Goal: Task Accomplishment & Management: Manage account settings

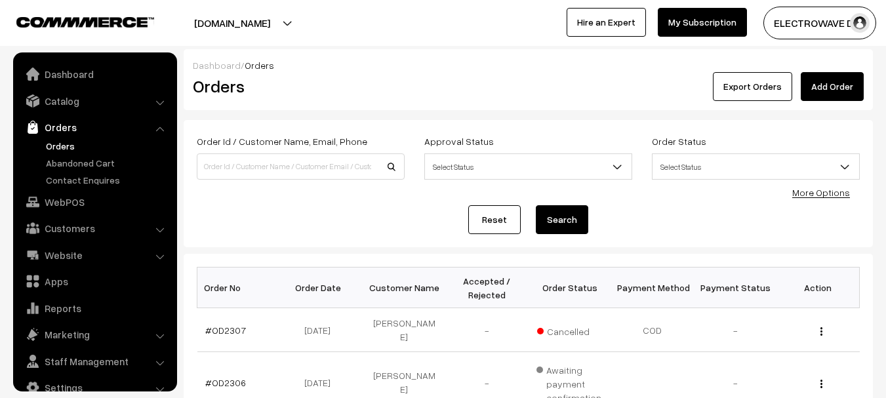
scroll to position [21, 0]
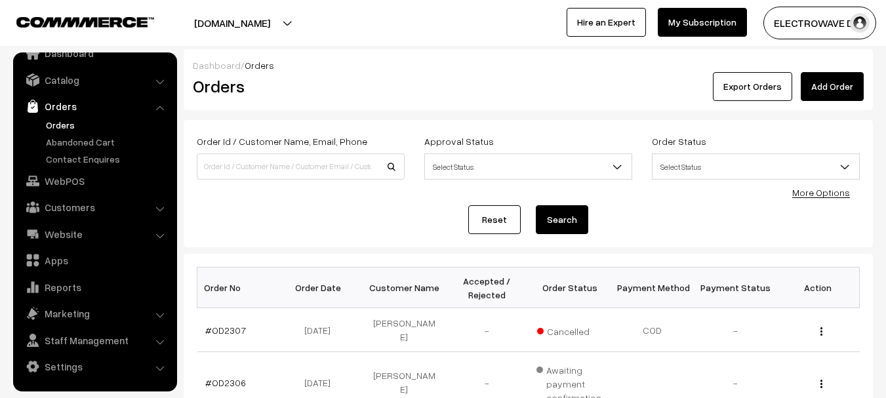
click at [48, 119] on link "Orders" at bounding box center [108, 125] width 130 height 14
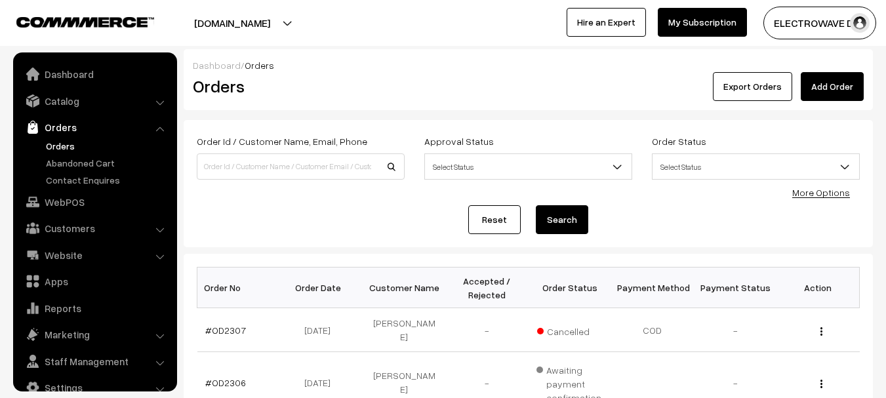
scroll to position [21, 0]
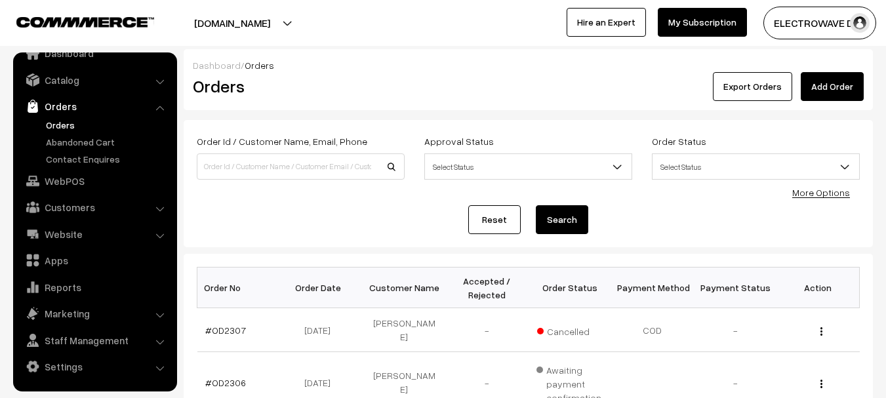
click at [56, 118] on link "Orders" at bounding box center [108, 125] width 130 height 14
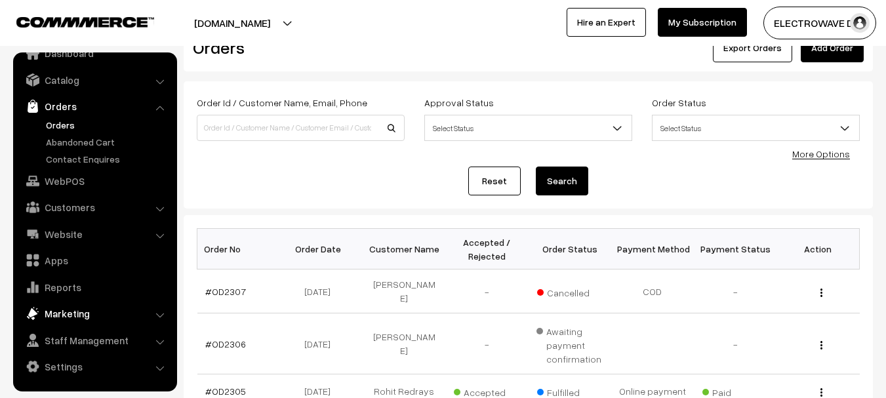
scroll to position [131, 0]
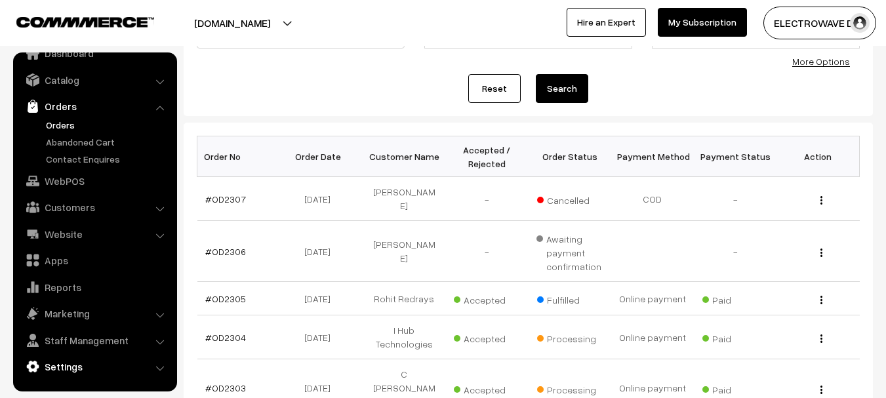
click at [64, 364] on link "Settings" at bounding box center [94, 367] width 156 height 24
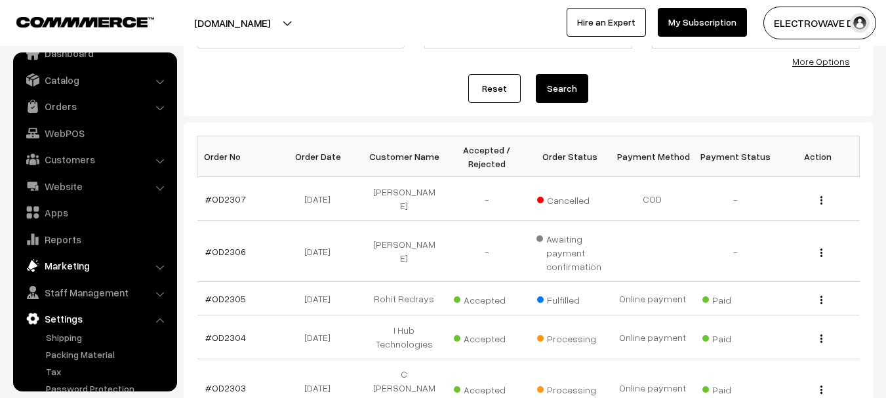
click at [64, 268] on link "Marketing" at bounding box center [94, 266] width 156 height 24
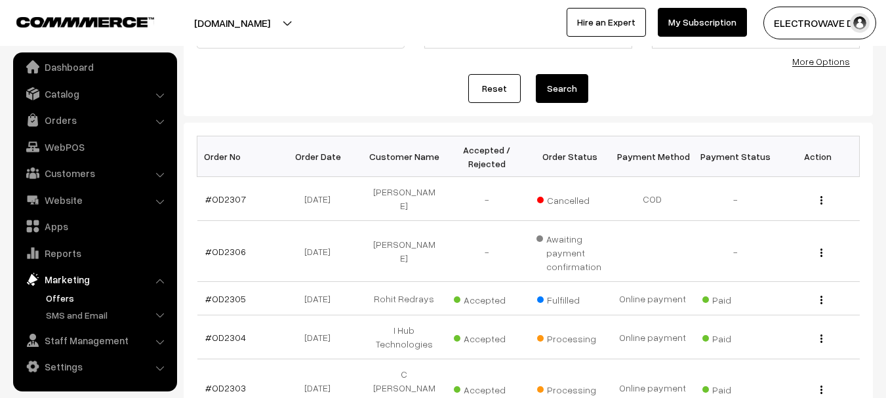
click at [63, 296] on link "Offers" at bounding box center [108, 298] width 130 height 14
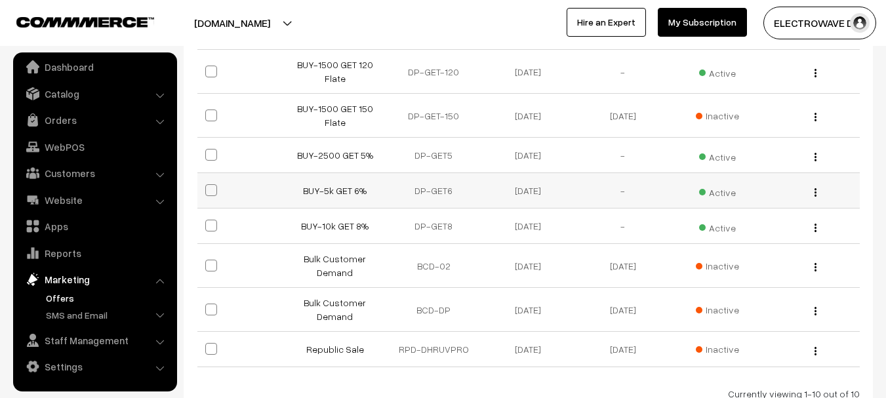
scroll to position [328, 0]
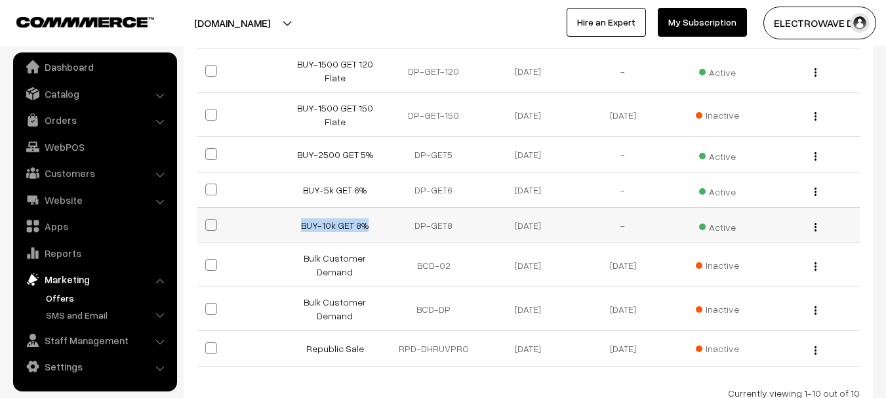
drag, startPoint x: 295, startPoint y: 226, endPoint x: 377, endPoint y: 225, distance: 82.0
click at [377, 225] on td "BUY-10k GET 8%" at bounding box center [339, 225] width 94 height 35
copy link "BUY-10k GET 8%"
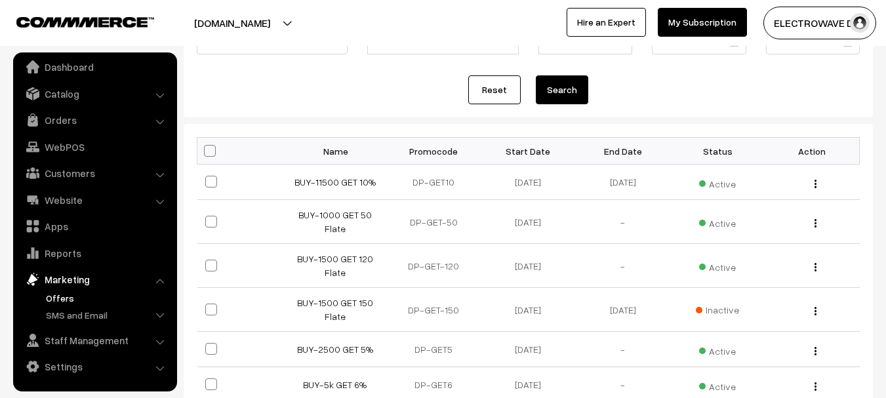
scroll to position [66, 0]
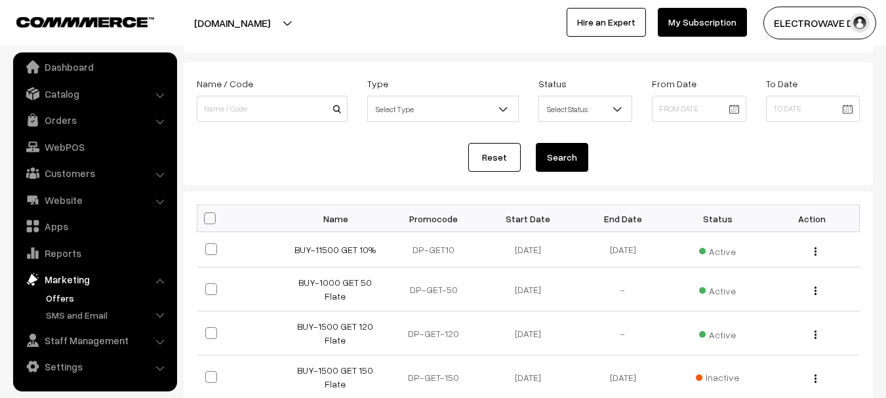
click at [427, 220] on th "Promocode" at bounding box center [433, 218] width 94 height 27
copy th "Promocode"
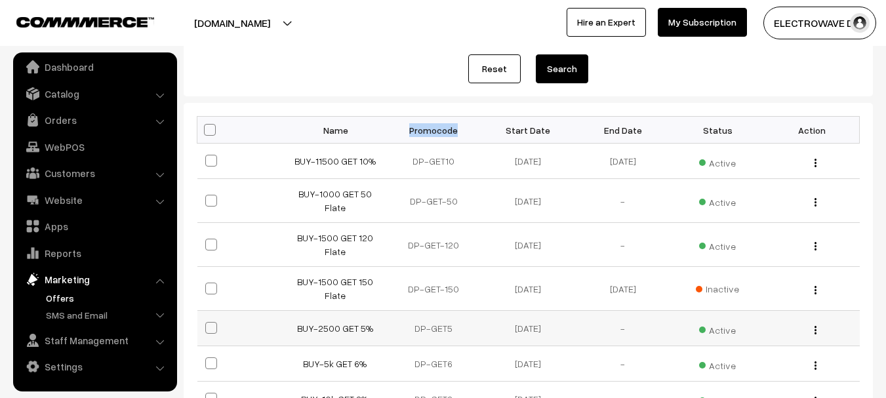
scroll to position [262, 0]
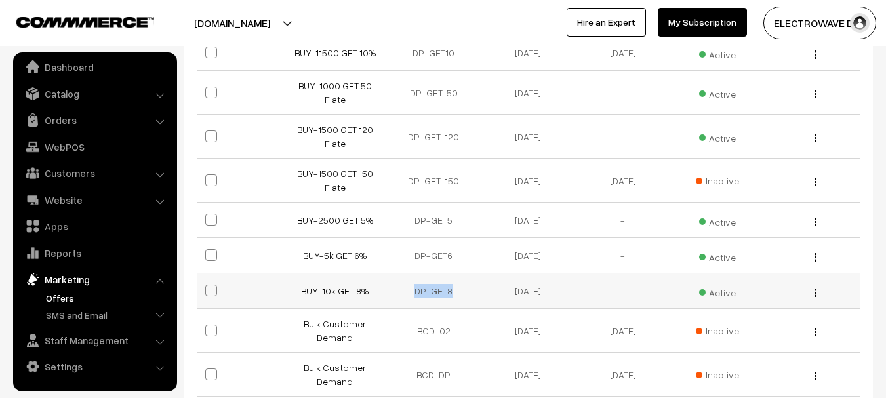
drag, startPoint x: 416, startPoint y: 293, endPoint x: 466, endPoint y: 293, distance: 50.5
click at [466, 293] on td "DP-GET8" at bounding box center [433, 291] width 94 height 35
copy td "DP-GET8"
click at [54, 121] on link "Orders" at bounding box center [94, 120] width 156 height 24
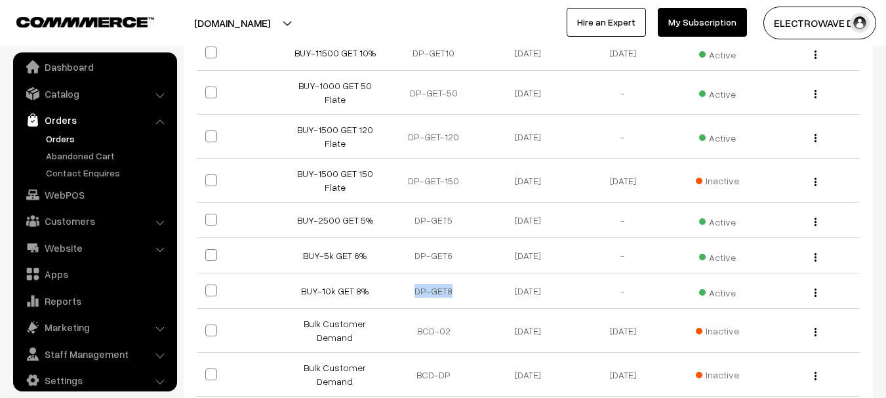
click at [62, 136] on link "Orders" at bounding box center [108, 139] width 130 height 14
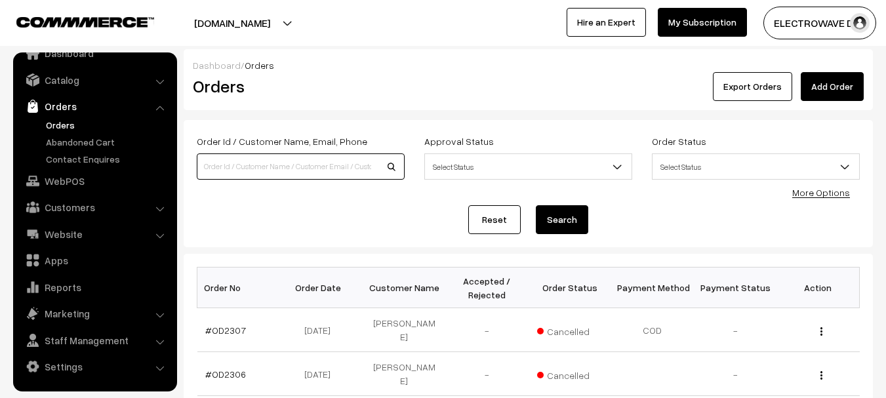
click at [266, 177] on input at bounding box center [301, 166] width 208 height 26
type input "9769915926"
click at [536, 205] on button "Search" at bounding box center [562, 219] width 52 height 29
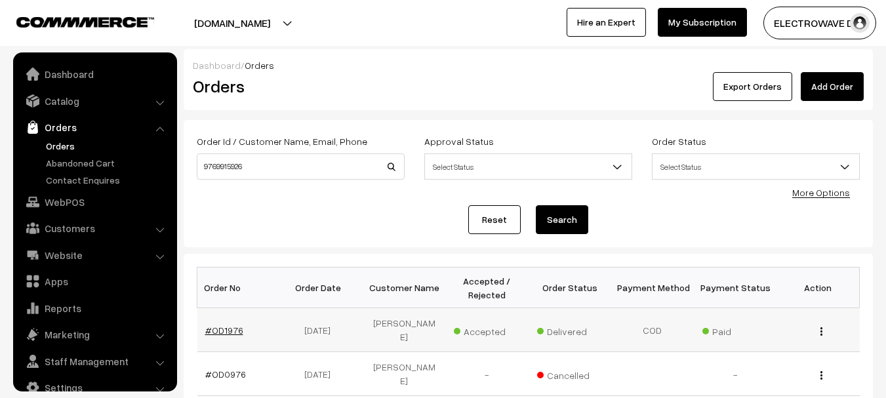
scroll to position [21, 0]
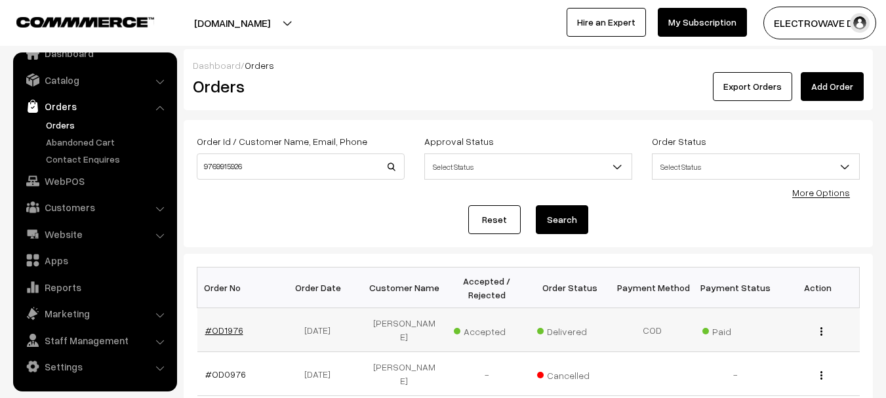
click at [220, 325] on link "#OD1976" at bounding box center [224, 330] width 38 height 11
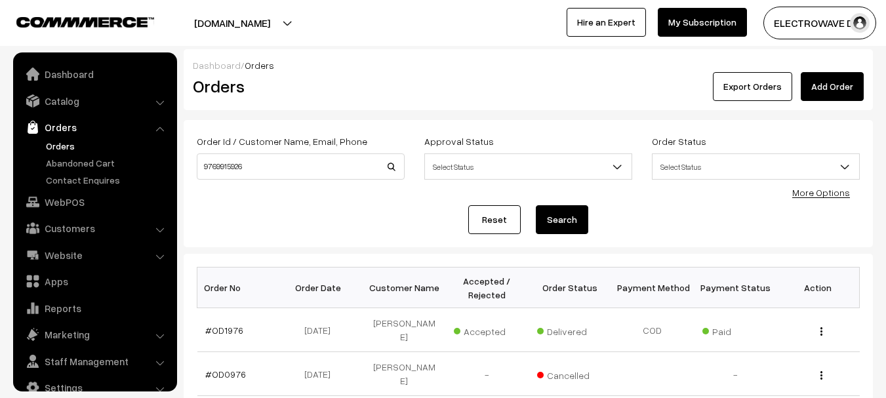
scroll to position [21, 0]
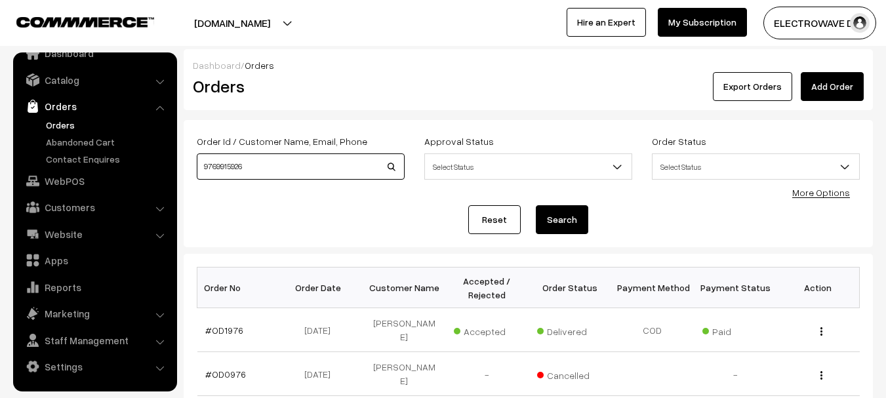
click at [329, 172] on input "9769915926" at bounding box center [301, 166] width 208 height 26
type input "9"
type input "[PHONE_NUMBER]"
click at [536, 205] on button "Search" at bounding box center [562, 219] width 52 height 29
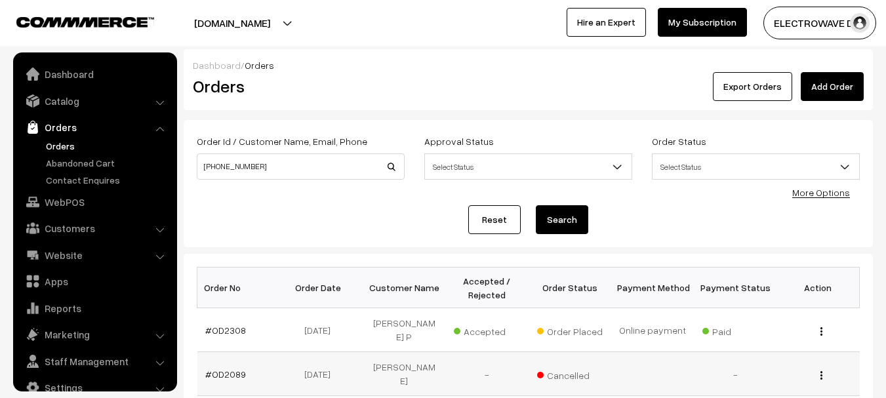
scroll to position [21, 0]
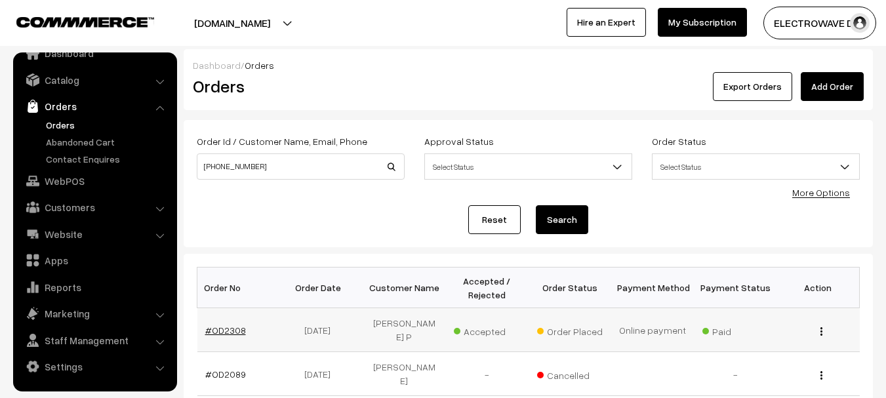
click at [228, 325] on link "#OD2308" at bounding box center [225, 330] width 41 height 11
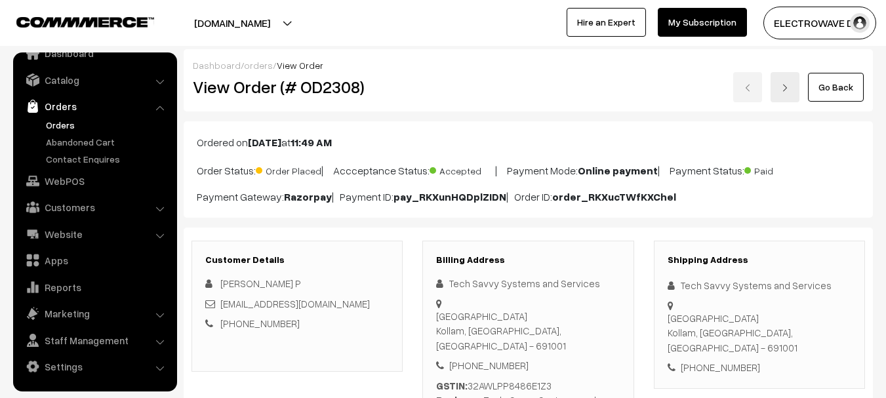
scroll to position [66, 0]
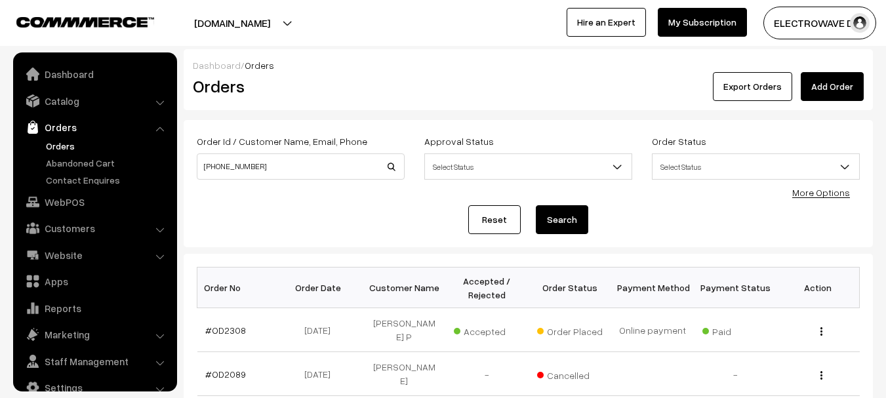
scroll to position [21, 0]
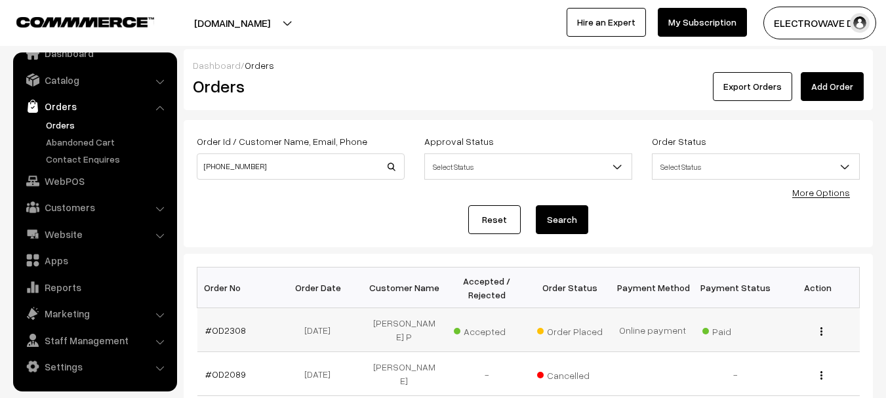
click at [242, 318] on td "#OD2308" at bounding box center [238, 330] width 83 height 44
click at [230, 325] on link "#OD2308" at bounding box center [225, 330] width 41 height 11
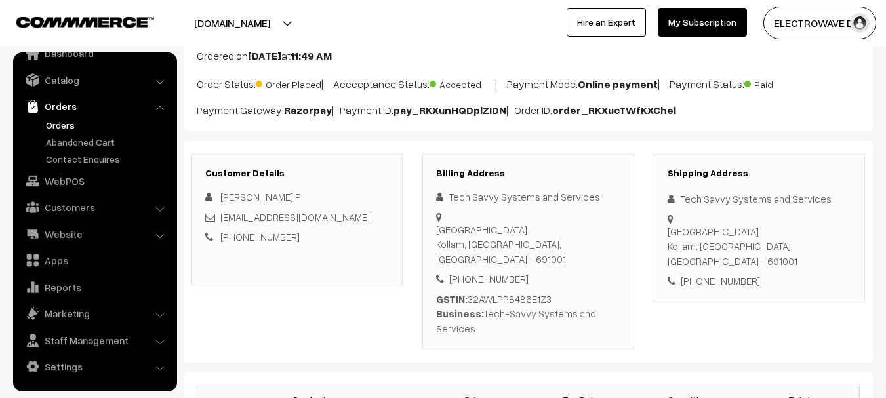
scroll to position [66, 0]
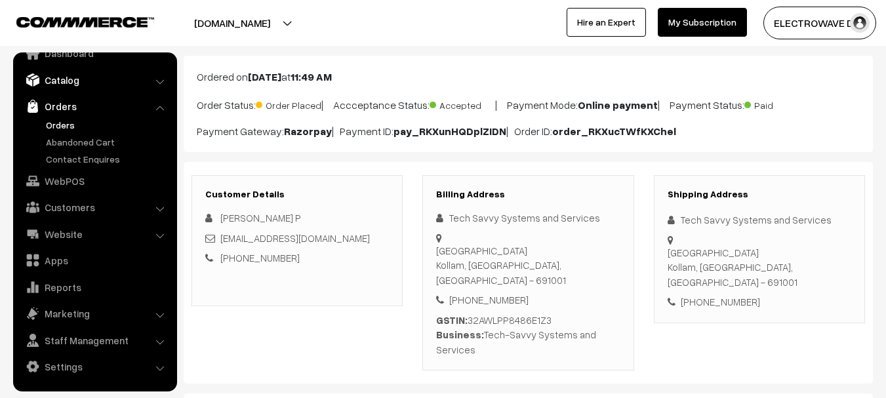
click at [63, 83] on link "Catalog" at bounding box center [94, 80] width 156 height 24
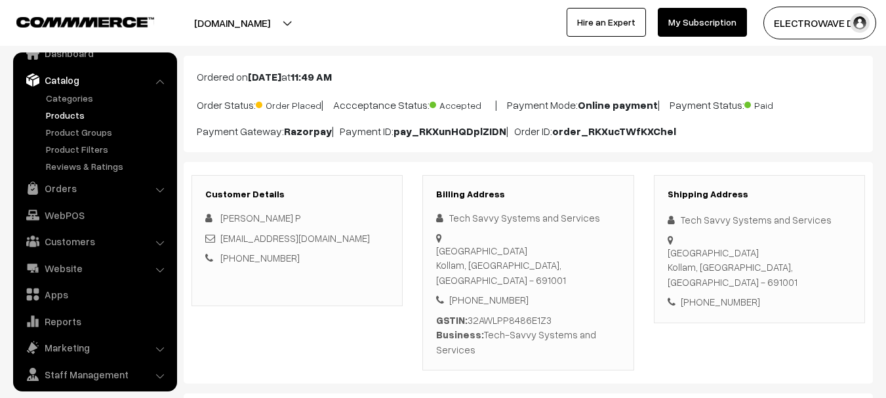
click at [60, 117] on link "Products" at bounding box center [108, 115] width 130 height 14
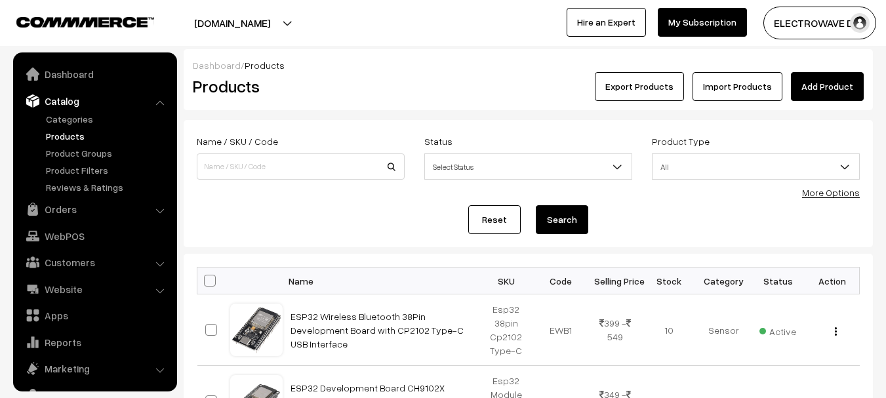
scroll to position [37, 0]
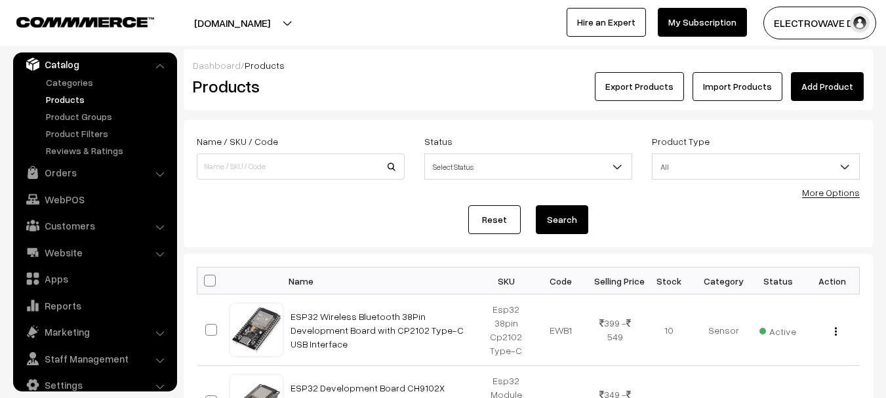
click at [301, 150] on div "Name / SKU / Code" at bounding box center [301, 156] width 208 height 47
click at [296, 160] on input at bounding box center [301, 166] width 208 height 26
type input "ZT1111"
click at [536, 205] on button "Search" at bounding box center [562, 219] width 52 height 29
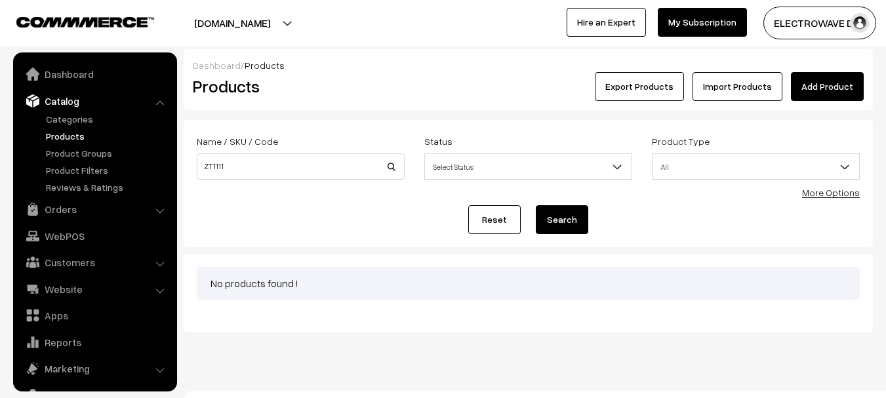
scroll to position [37, 0]
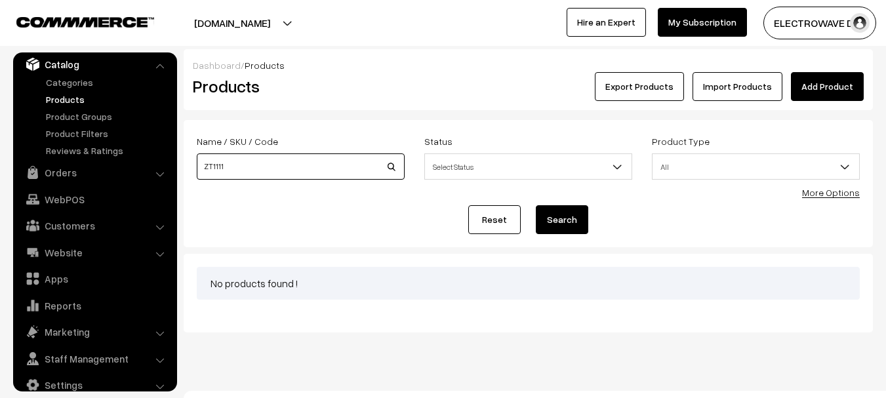
click at [315, 176] on input "ZT1111" at bounding box center [301, 166] width 208 height 26
type input "ZT111"
click at [536, 205] on button "Search" at bounding box center [562, 219] width 52 height 29
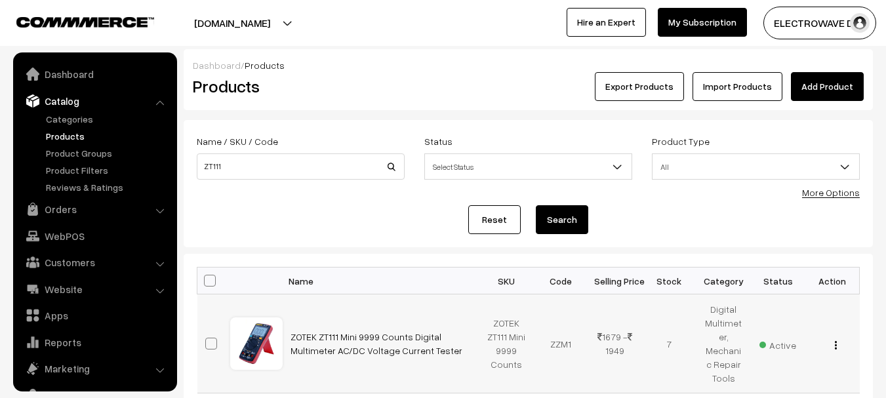
scroll to position [37, 0]
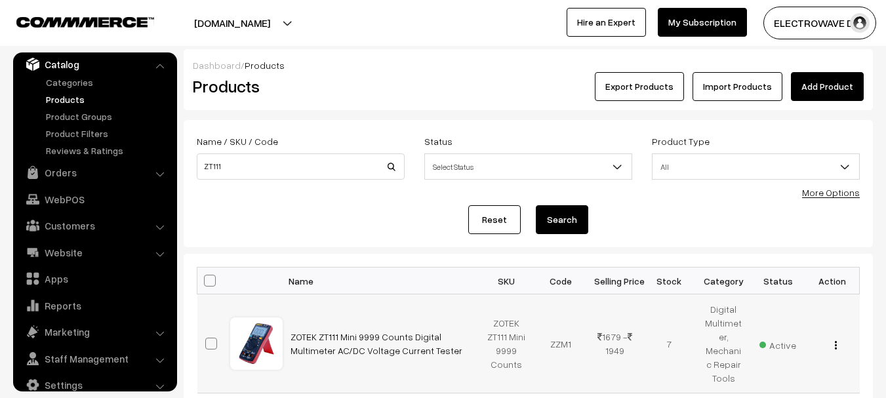
click at [357, 344] on td "ZOTEK ZT111 Mini 9999 Counts Digital Multimeter AC/DC Voltage Current Tester" at bounding box center [381, 344] width 197 height 99
click at [367, 331] on link "ZOTEK ZT111 Mini 9999 Counts Digital Multimeter AC/DC Voltage Current Tester" at bounding box center [377, 343] width 172 height 25
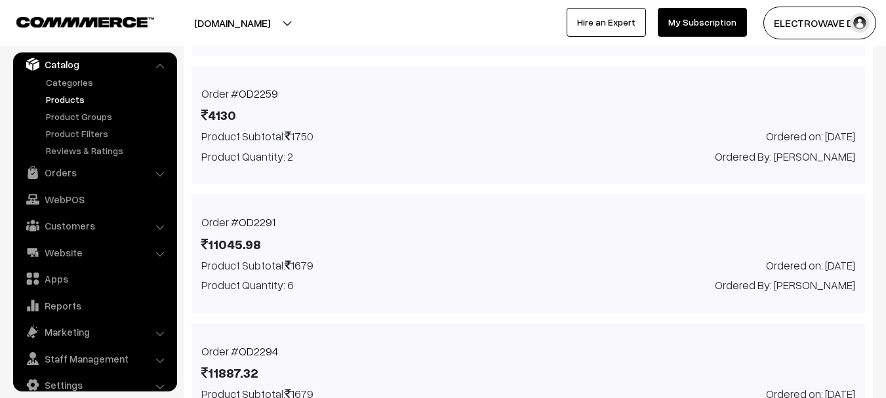
scroll to position [3017, 0]
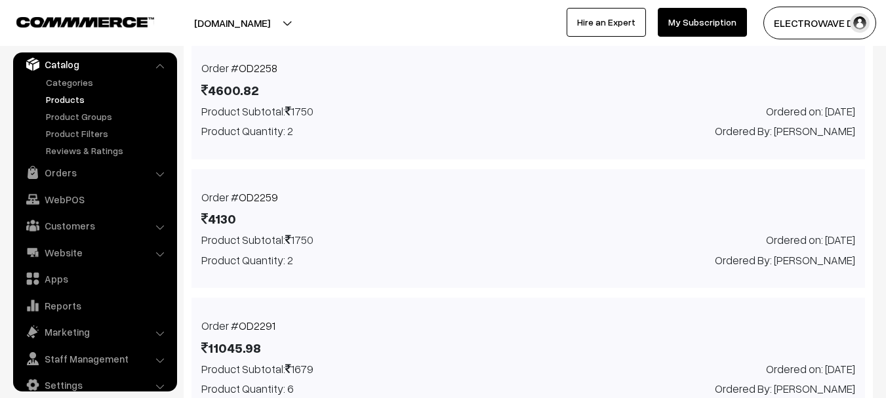
click at [255, 70] on link "OD2258" at bounding box center [258, 68] width 39 height 14
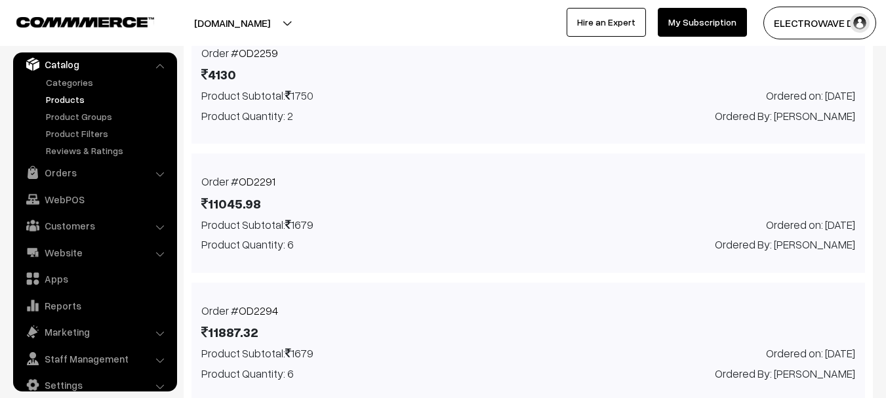
scroll to position [3411, 0]
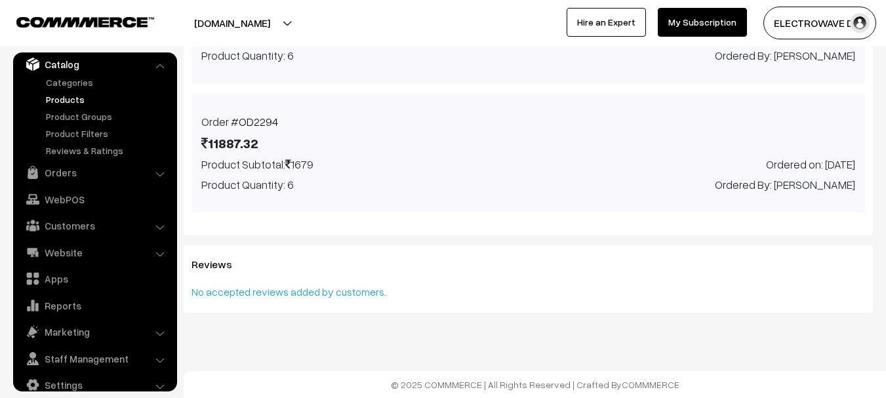
click at [245, 115] on link "OD2294" at bounding box center [258, 122] width 39 height 14
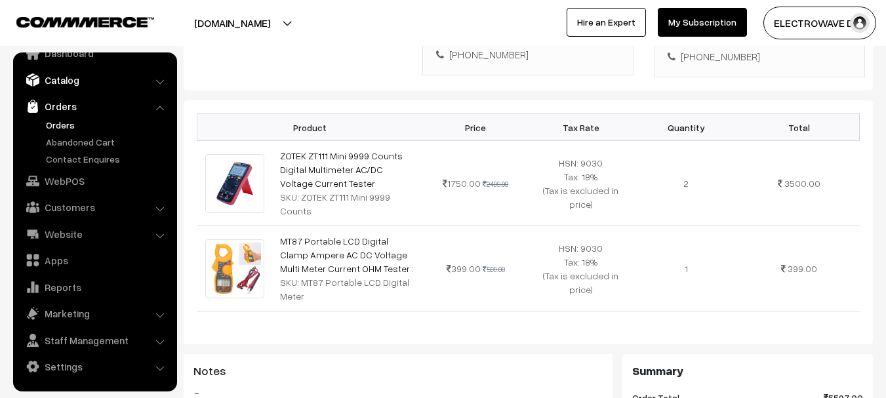
scroll to position [197, 0]
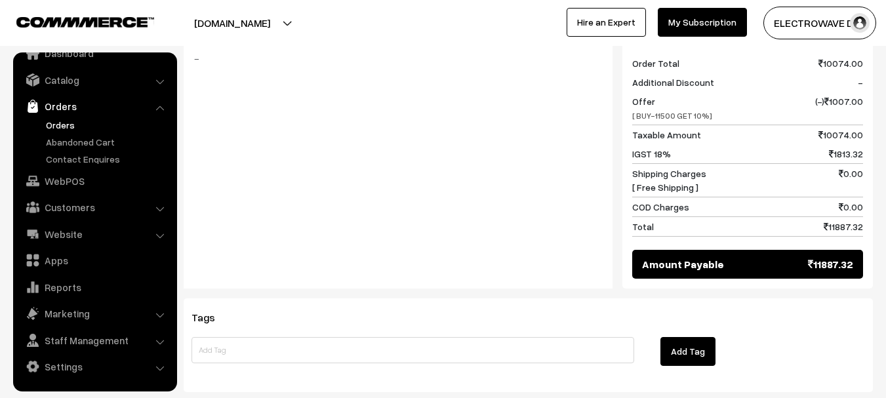
scroll to position [590, 0]
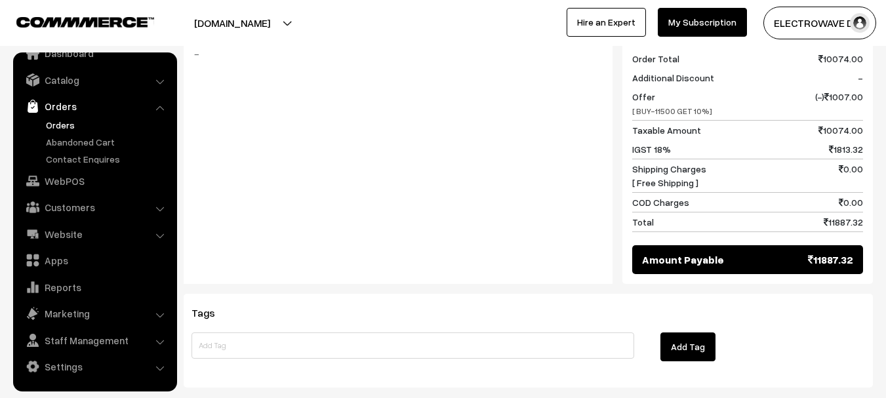
drag, startPoint x: 821, startPoint y: 212, endPoint x: 880, endPoint y: 212, distance: 59.7
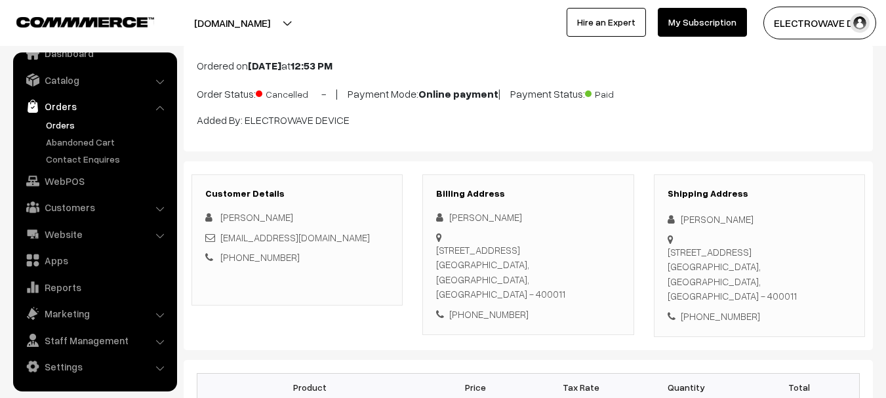
scroll to position [66, 0]
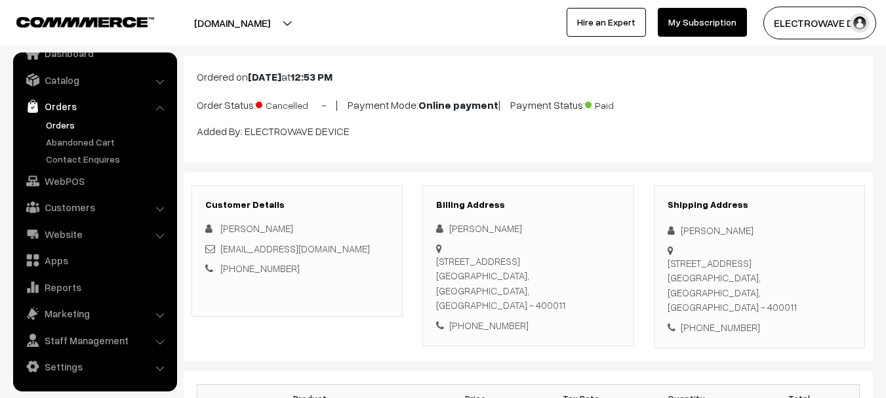
click at [51, 121] on link "Orders" at bounding box center [108, 125] width 130 height 14
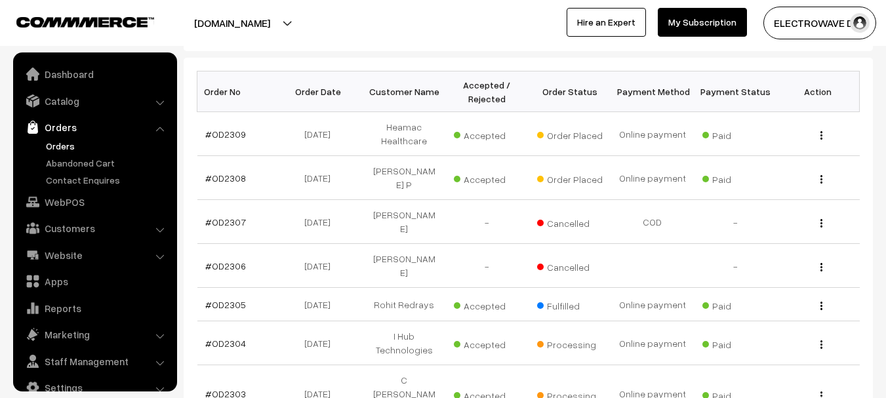
scroll to position [21, 0]
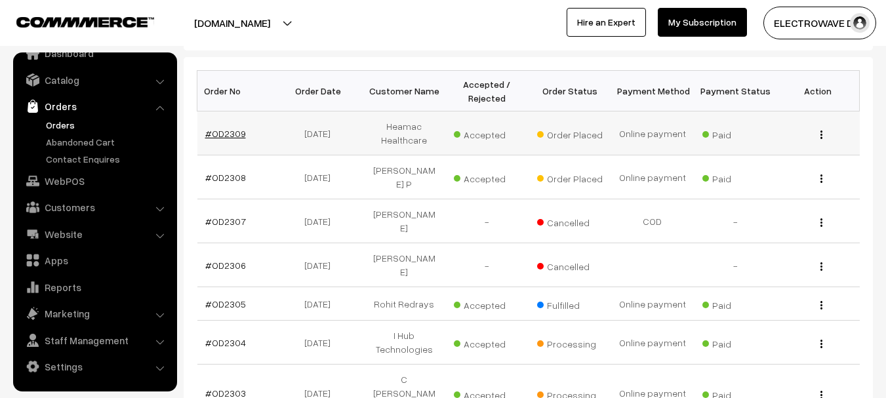
click at [224, 135] on link "#OD2309" at bounding box center [225, 133] width 41 height 11
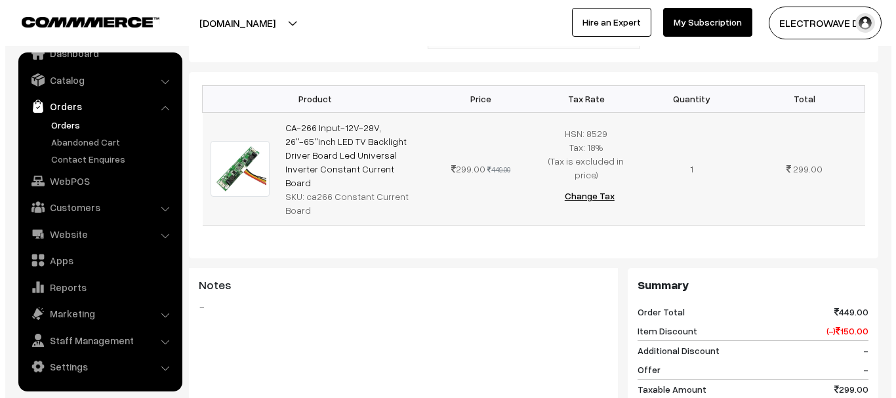
scroll to position [656, 0]
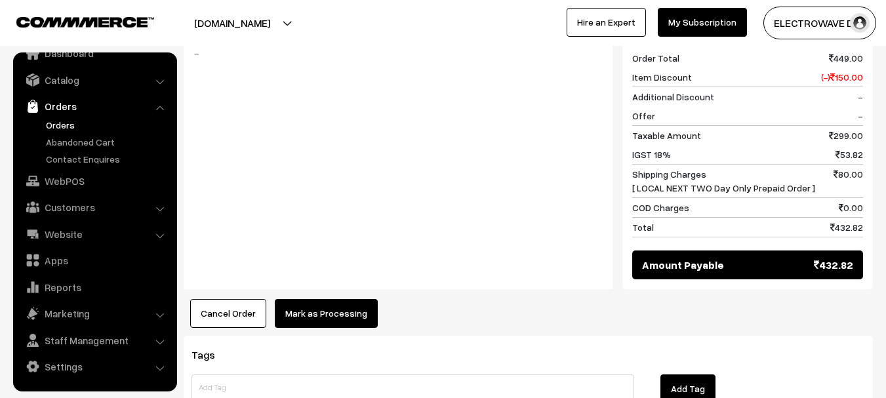
click at [330, 299] on button "Mark as Processing" at bounding box center [326, 313] width 103 height 29
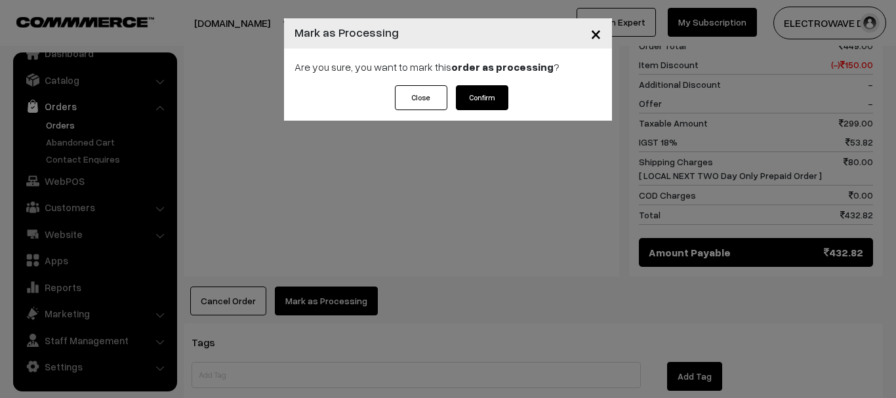
click at [497, 94] on button "Confirm" at bounding box center [482, 97] width 52 height 25
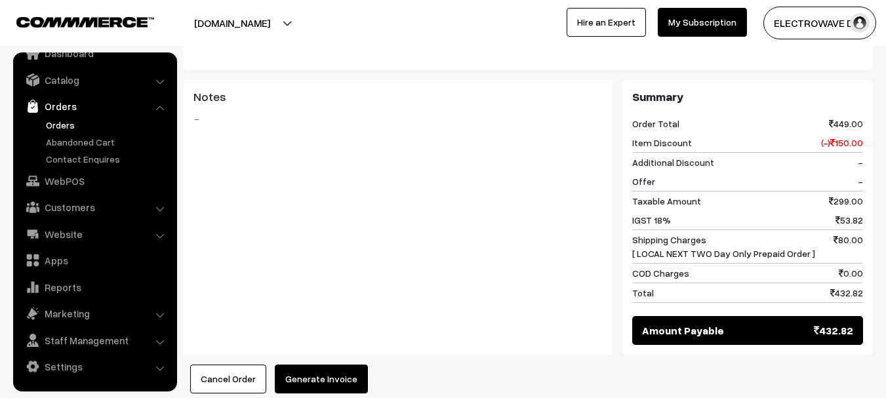
scroll to position [656, 0]
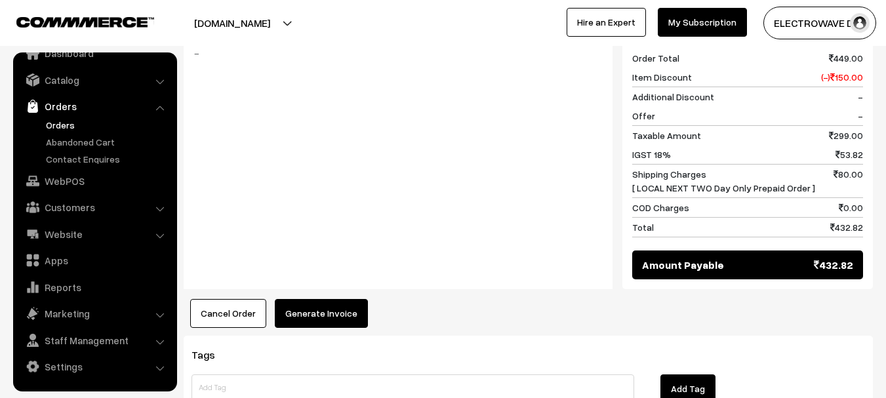
click at [314, 299] on button "Generate Invoice" at bounding box center [321, 313] width 93 height 29
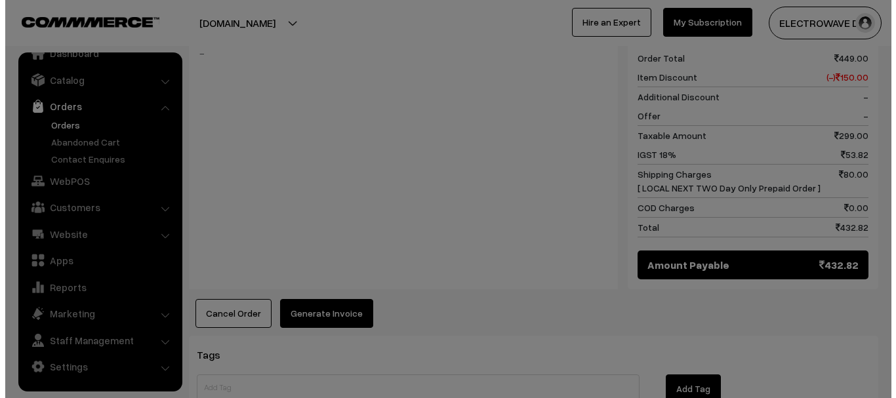
scroll to position [642, 0]
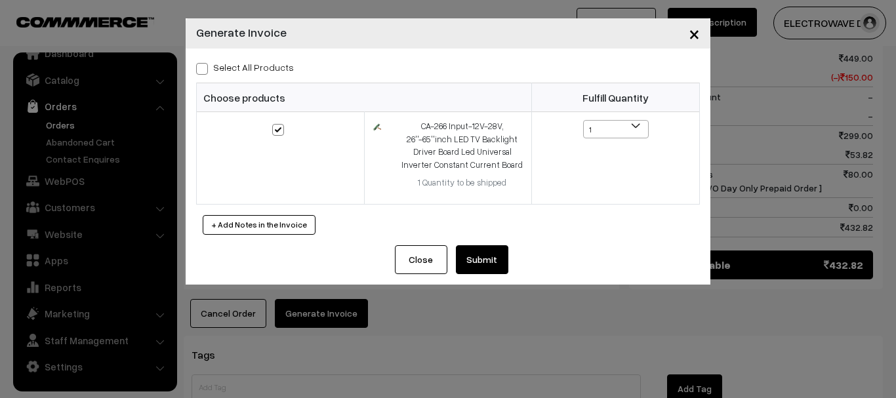
click at [464, 264] on button "Submit" at bounding box center [482, 259] width 52 height 29
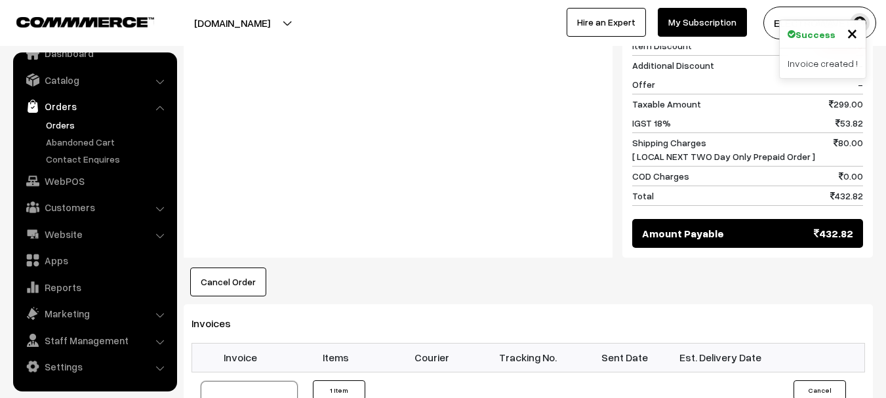
scroll to position [773, 0]
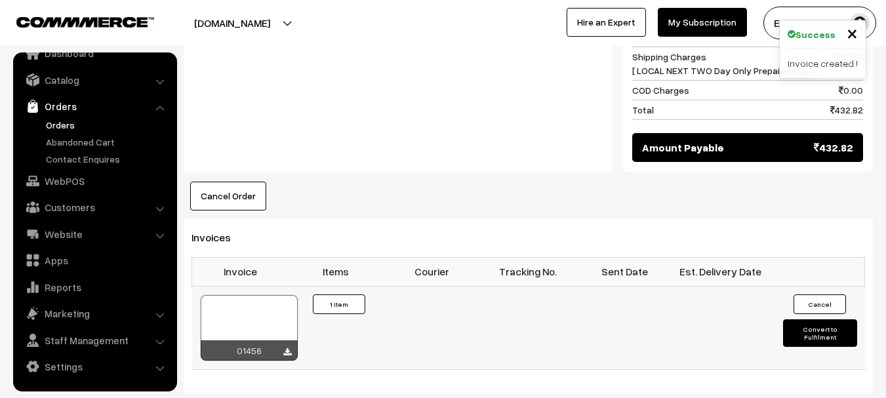
click at [273, 295] on div at bounding box center [249, 328] width 97 height 66
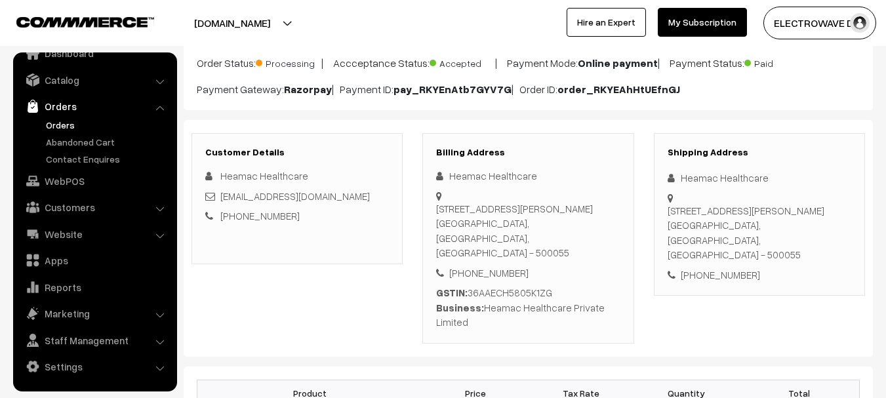
scroll to position [52, 0]
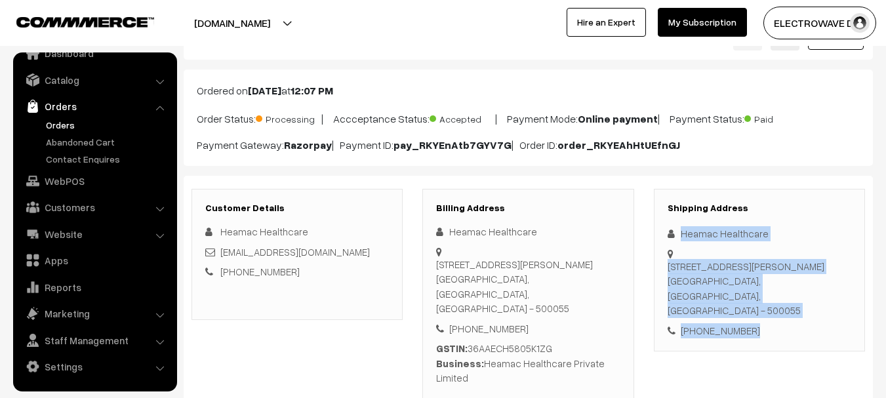
drag, startPoint x: 680, startPoint y: 228, endPoint x: 769, endPoint y: 320, distance: 128.0
click at [769, 320] on div "Shipping Address Heamac Healthcare Plot no: 18A, Dhulapally Road,, IDA Jeedimet…" at bounding box center [759, 270] width 211 height 163
copy div "Heamac Healthcare Plot no: 18A, Dhulapally Road,, IDA Jeedimetla, Quthbullapur …"
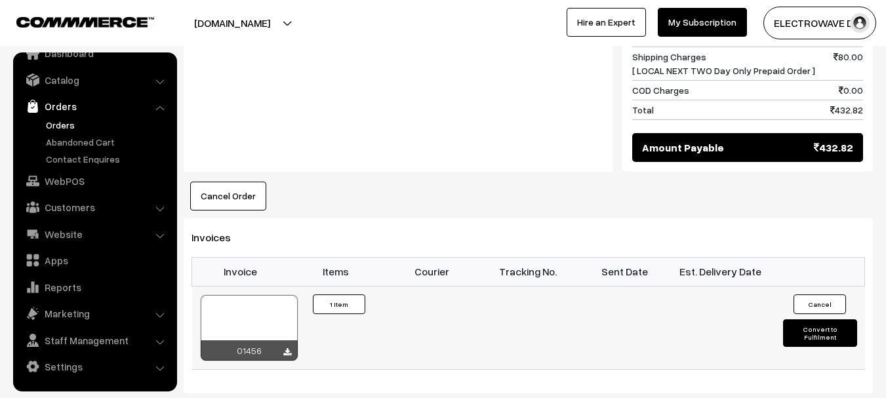
click at [815, 319] on button "Convert to Fulfilment" at bounding box center [820, 333] width 74 height 28
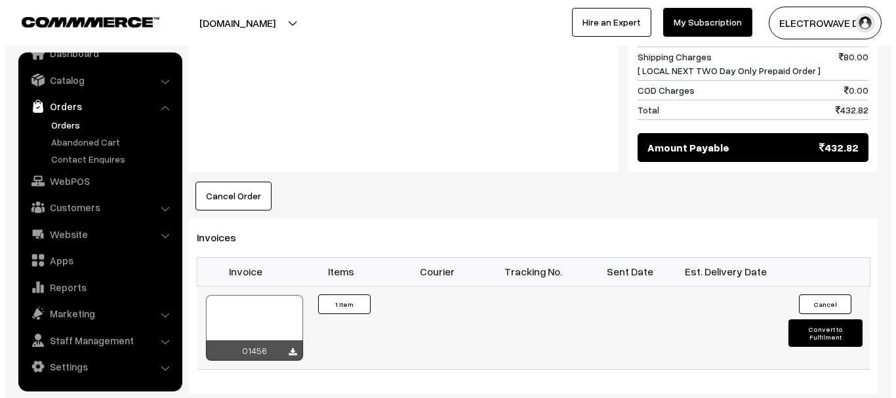
scroll to position [760, 0]
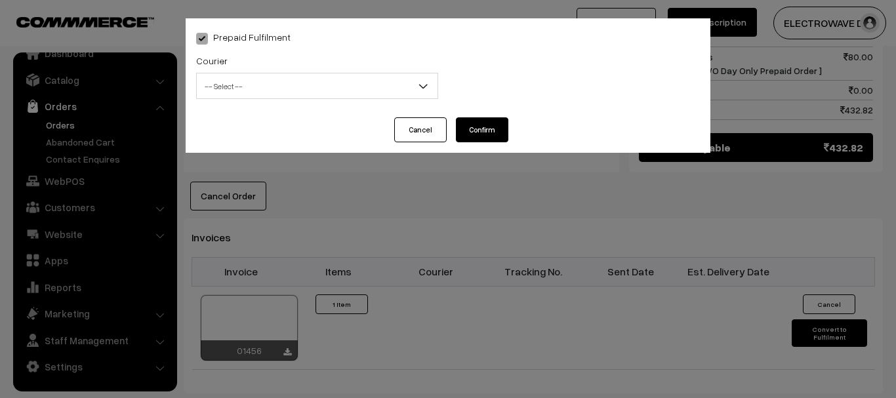
click at [312, 81] on span "-- Select --" at bounding box center [317, 86] width 241 height 23
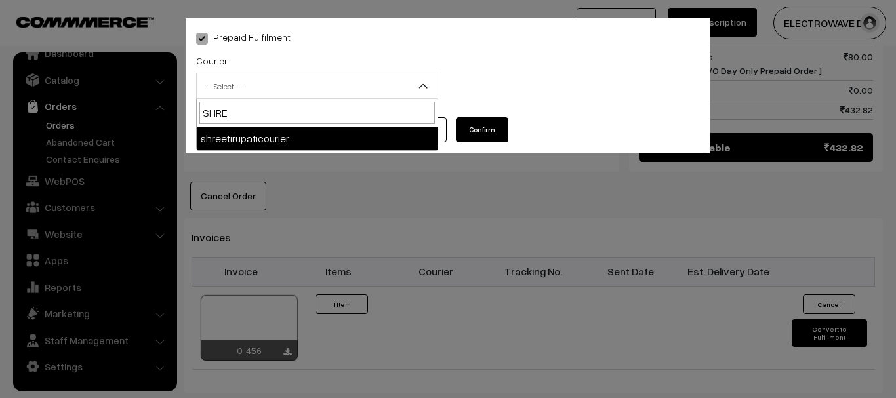
type input "SHREE"
select select "8"
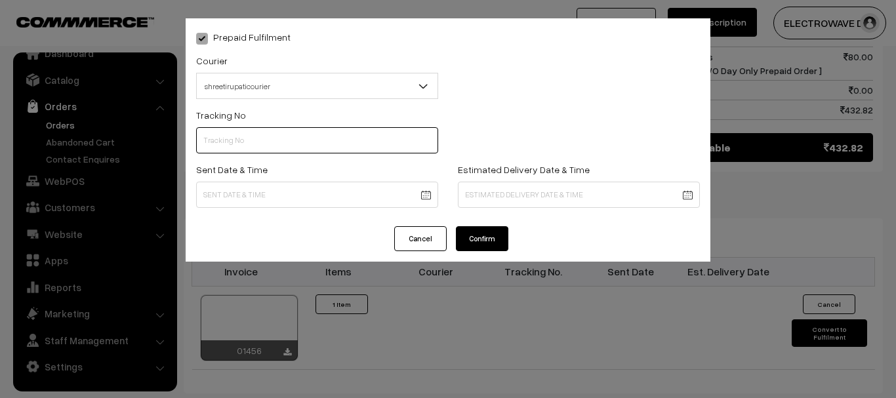
click at [314, 140] on input "text" at bounding box center [317, 140] width 242 height 26
type input "374800045812"
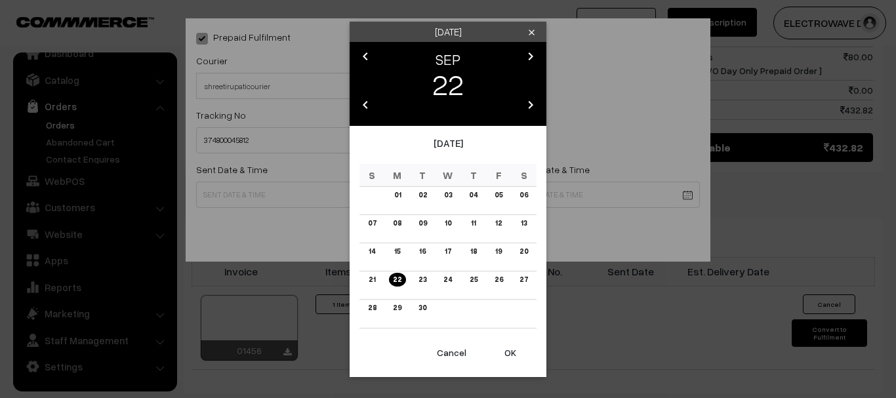
click at [516, 359] on button "OK" at bounding box center [510, 352] width 52 height 29
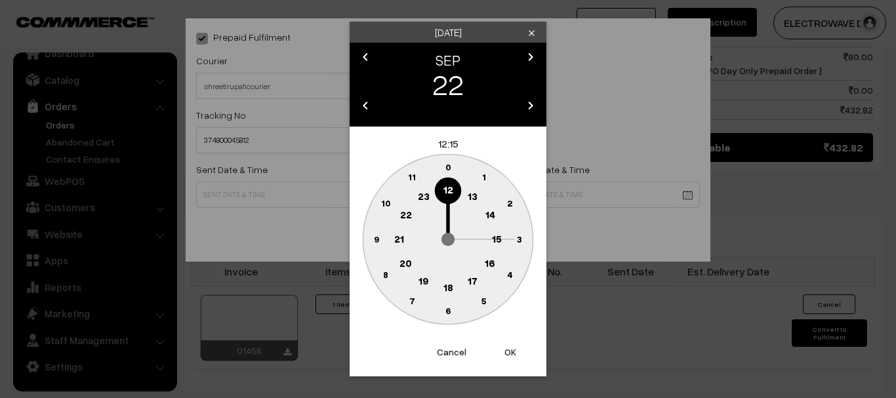
click at [516, 359] on button "OK" at bounding box center [510, 352] width 52 height 29
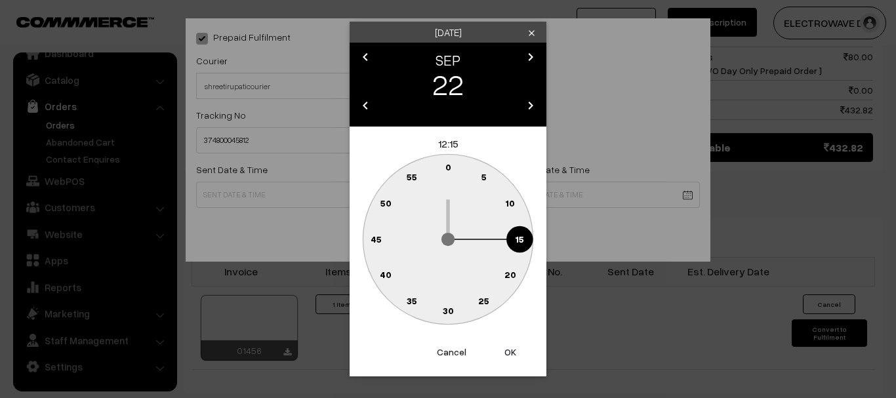
click at [516, 359] on button "OK" at bounding box center [510, 352] width 52 height 29
type input "[DATE] 12:15"
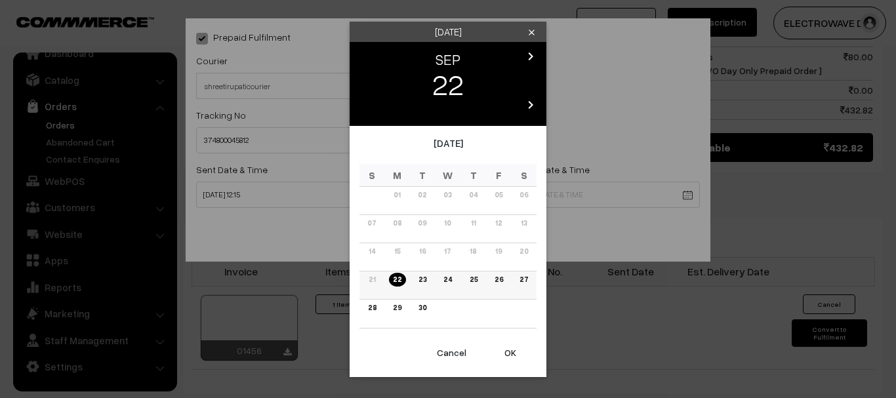
click at [501, 282] on link "26" at bounding box center [498, 280] width 16 height 14
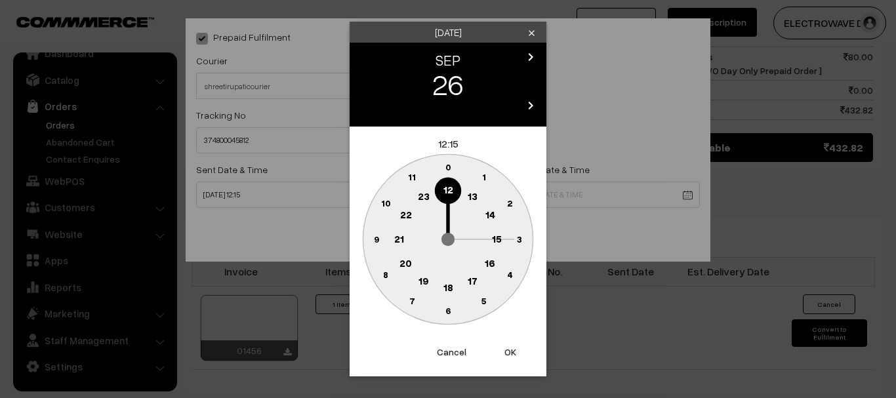
click at [508, 348] on button "OK" at bounding box center [510, 352] width 52 height 29
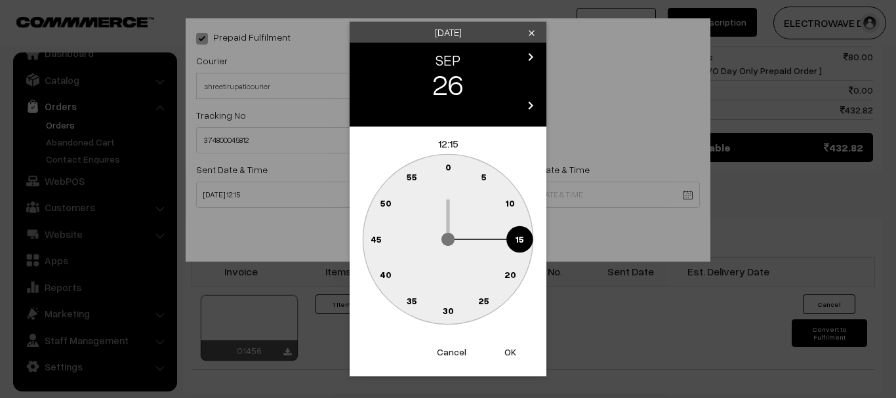
click at [508, 348] on button "OK" at bounding box center [510, 352] width 52 height 29
type input "26-09-2025 12:15"
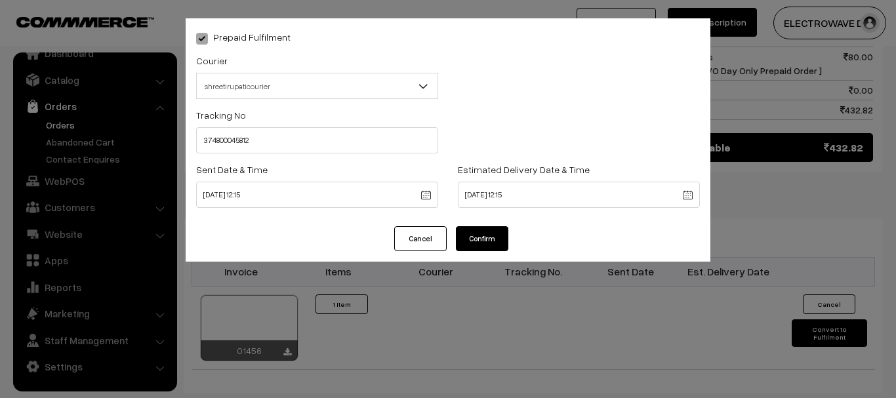
click at [495, 241] on button "Confirm" at bounding box center [482, 238] width 52 height 25
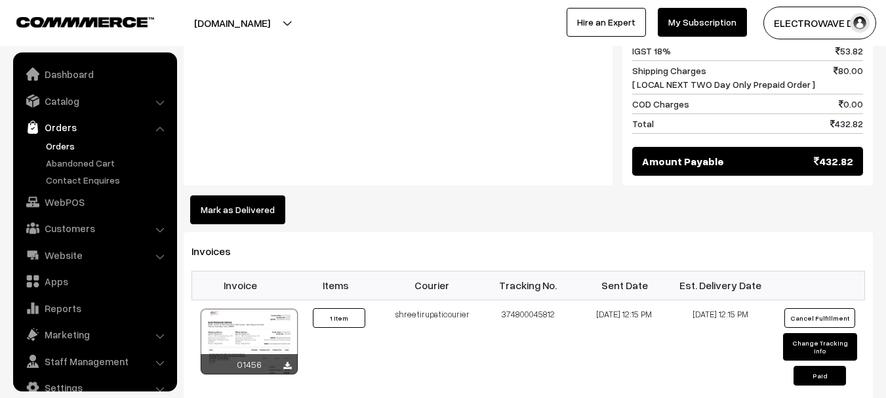
scroll to position [21, 0]
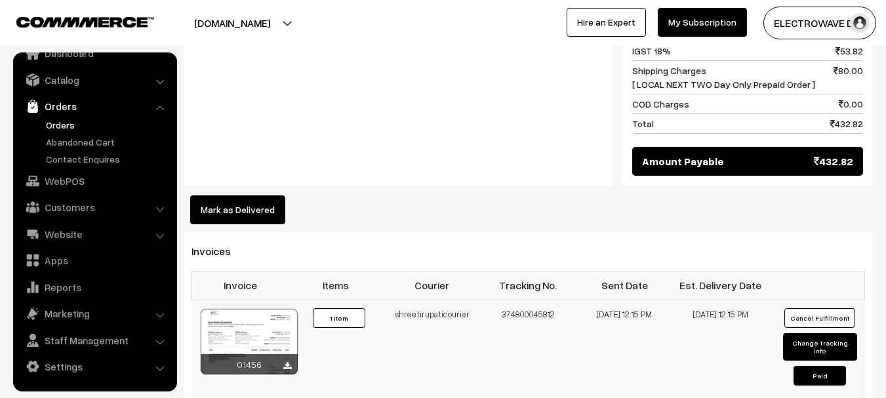
click at [811, 333] on button "Change Tracking Info" at bounding box center [820, 347] width 74 height 28
select select "8"
type input "374800045812"
type input "[DATE] 12:15"
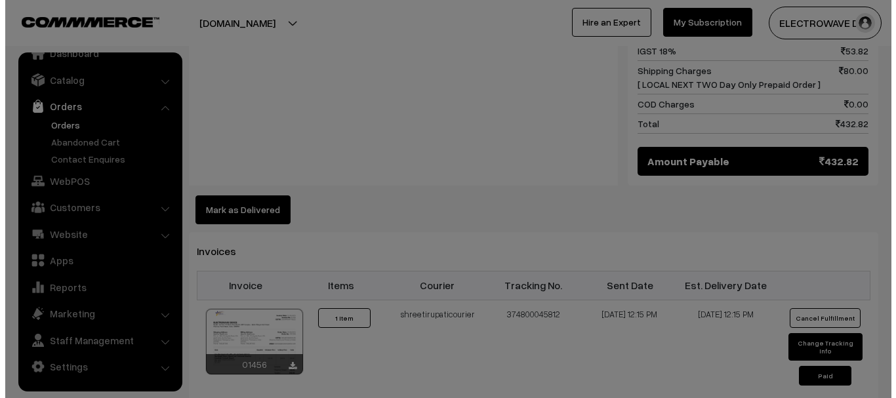
scroll to position [746, 0]
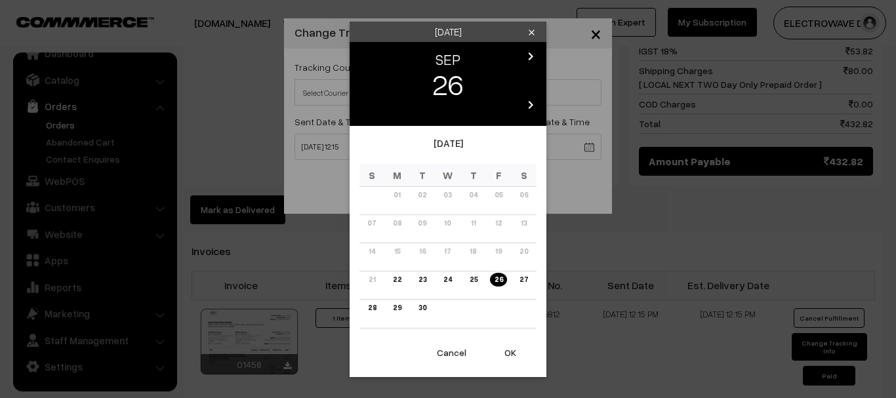
click at [527, 139] on body "Thank you for showing interest. Our team will call you shortly. Close [DOMAIN_N…" at bounding box center [448, 4] width 896 height 1501
click at [470, 279] on link "25" at bounding box center [473, 280] width 16 height 14
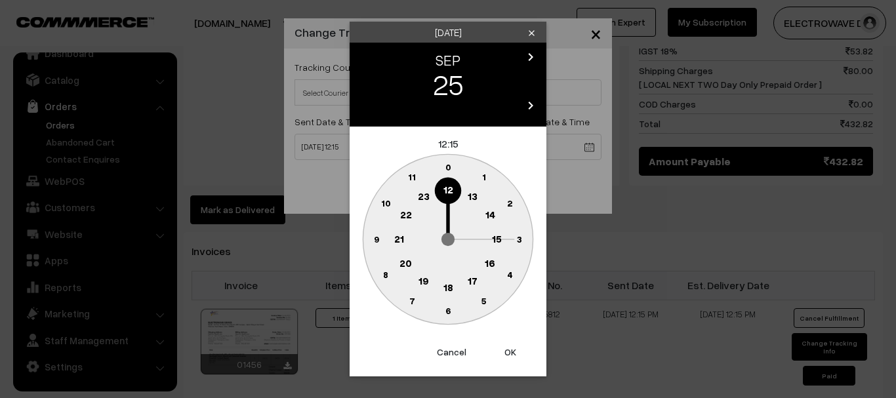
click at [514, 361] on button "OK" at bounding box center [510, 352] width 52 height 29
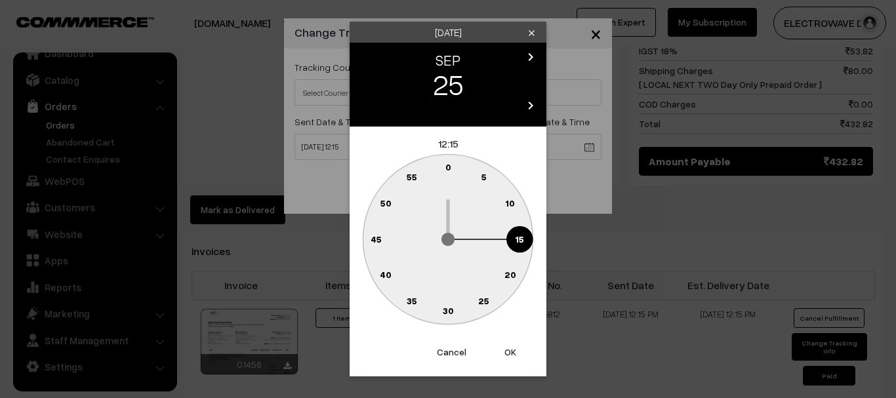
click at [514, 361] on button "OK" at bounding box center [510, 352] width 52 height 29
type input "[DATE] 12:15"
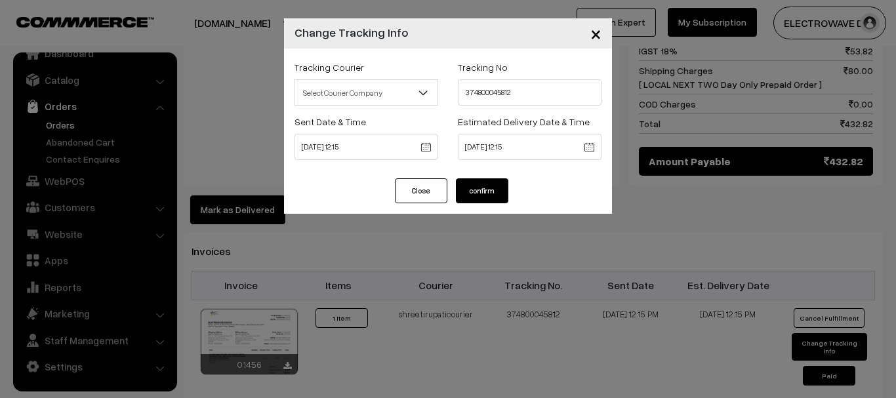
click at [496, 194] on button "confirm" at bounding box center [482, 190] width 52 height 25
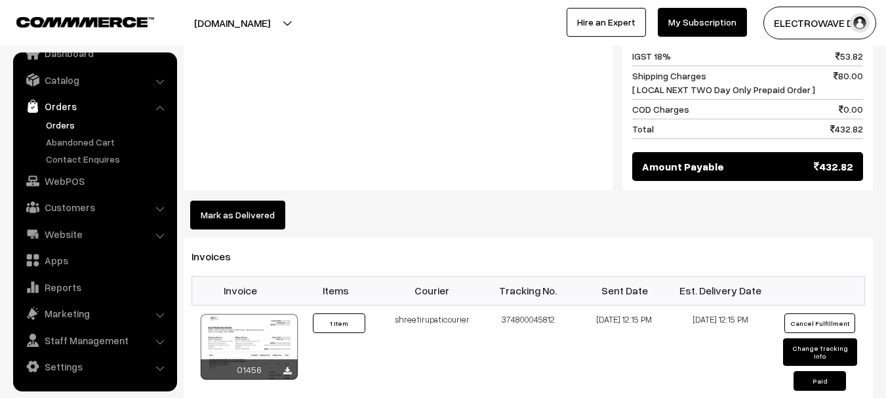
scroll to position [787, 0]
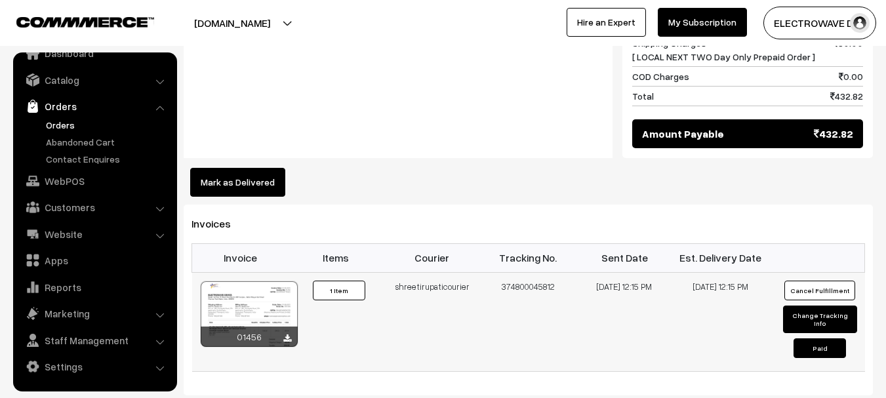
drag, startPoint x: 535, startPoint y: 257, endPoint x: 543, endPoint y: 257, distance: 8.5
click at [543, 272] on td "374800045812" at bounding box center [528, 321] width 96 height 99
click at [58, 131] on link "Orders" at bounding box center [108, 125] width 130 height 14
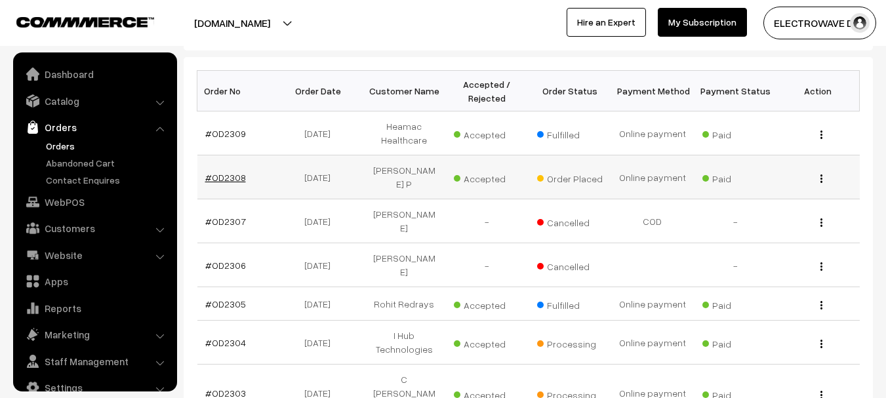
scroll to position [21, 0]
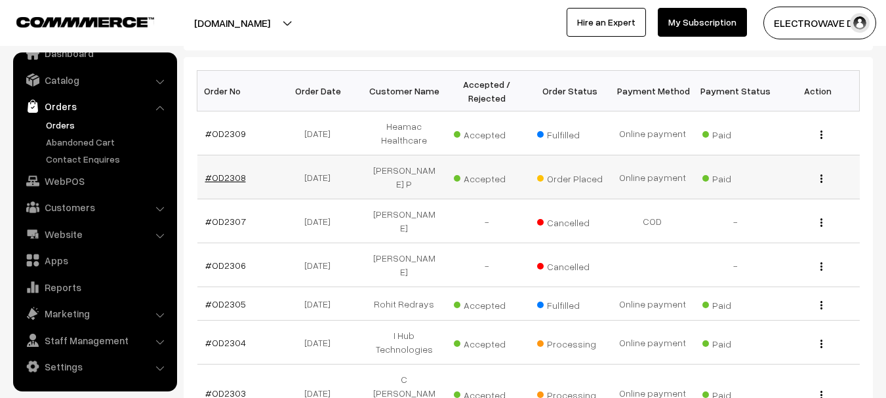
click at [235, 172] on link "#OD2308" at bounding box center [225, 177] width 41 height 11
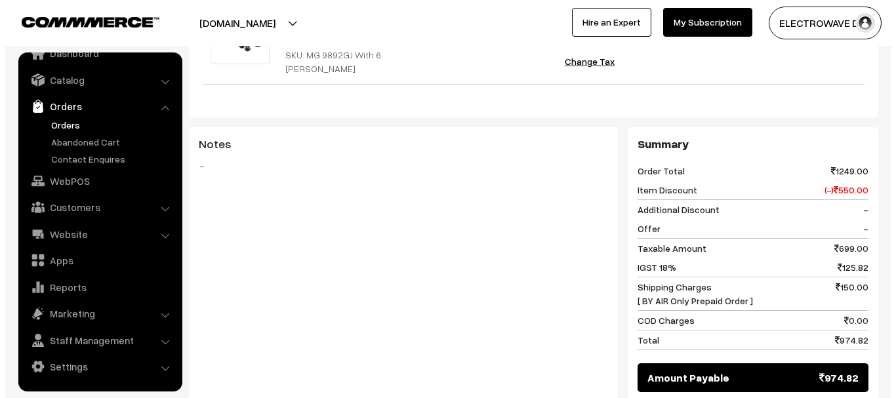
scroll to position [590, 0]
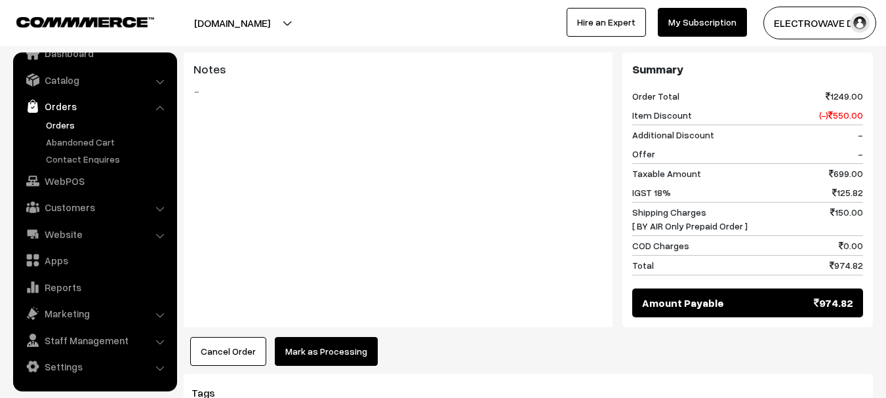
click at [325, 356] on button "Mark as Processing" at bounding box center [326, 351] width 103 height 29
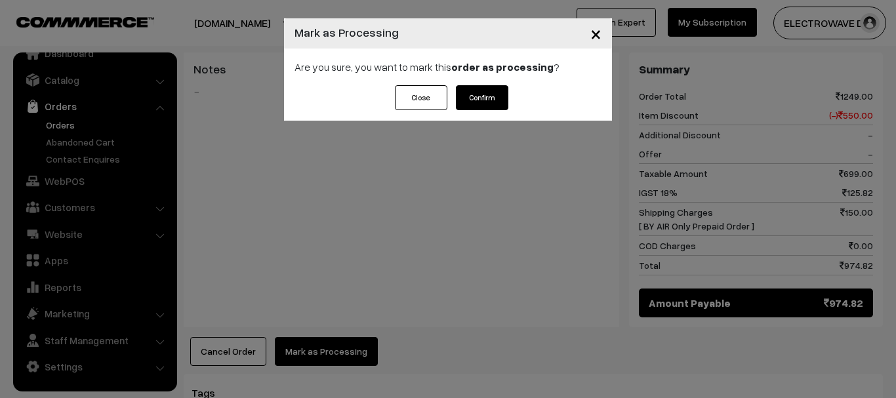
click at [487, 86] on button "Confirm" at bounding box center [482, 97] width 52 height 25
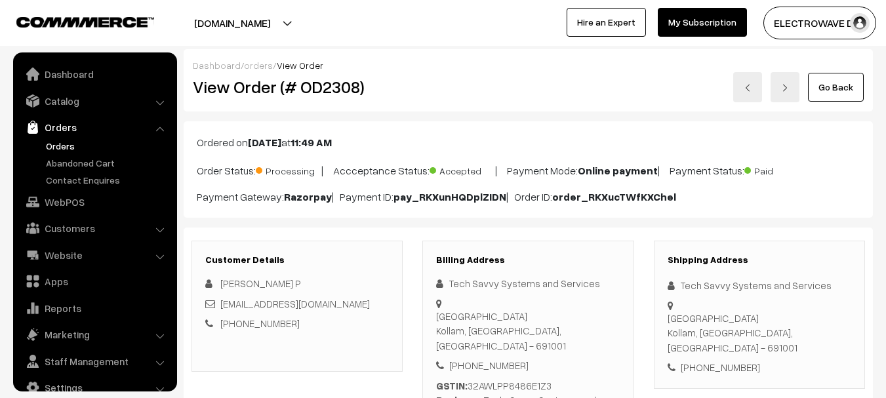
scroll to position [21, 0]
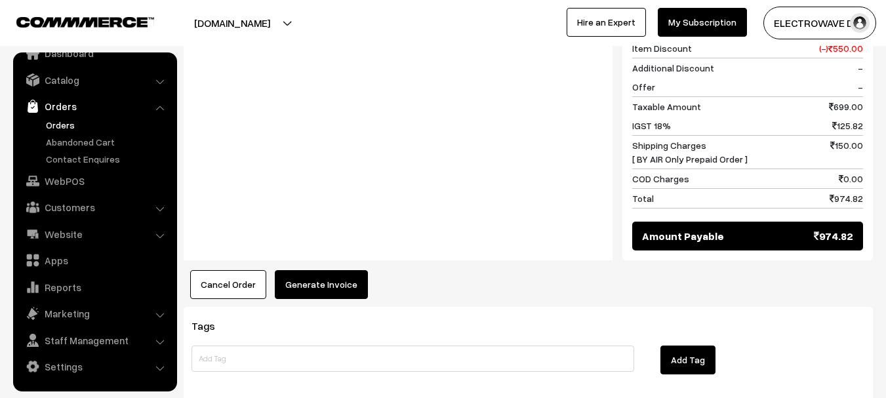
click at [337, 270] on button "Generate Invoice" at bounding box center [321, 284] width 93 height 29
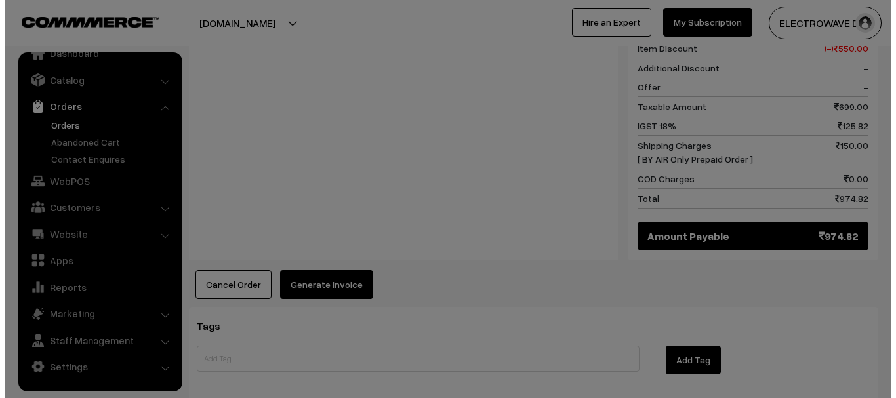
scroll to position [657, 0]
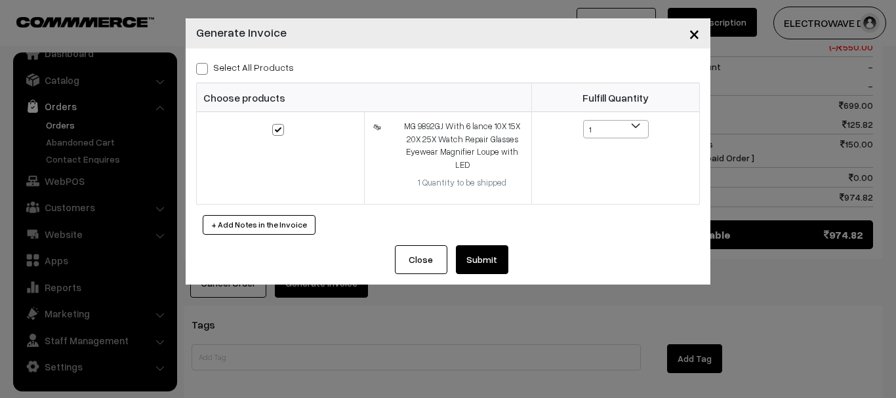
click at [494, 245] on button "Submit" at bounding box center [482, 259] width 52 height 29
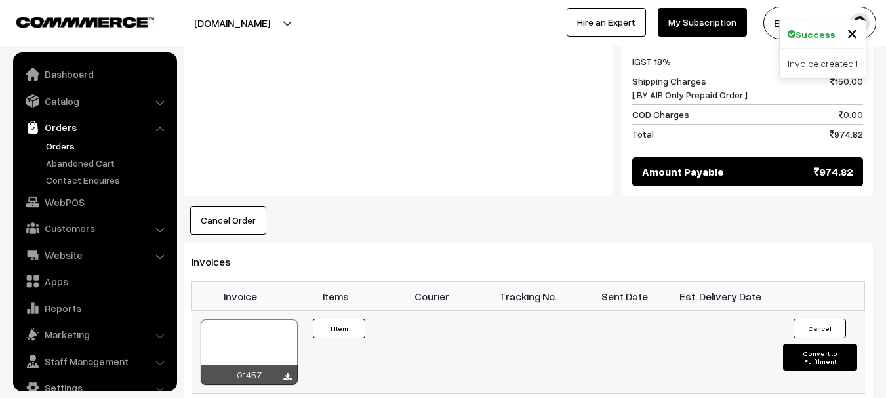
scroll to position [21, 0]
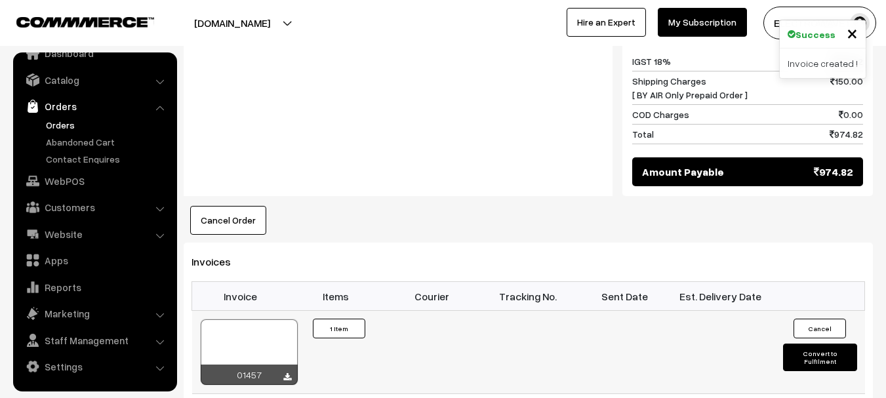
click at [261, 319] on div at bounding box center [249, 352] width 97 height 66
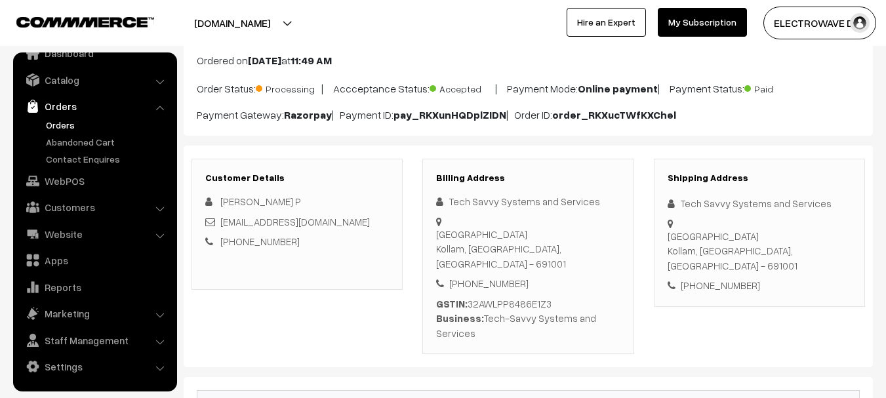
scroll to position [197, 0]
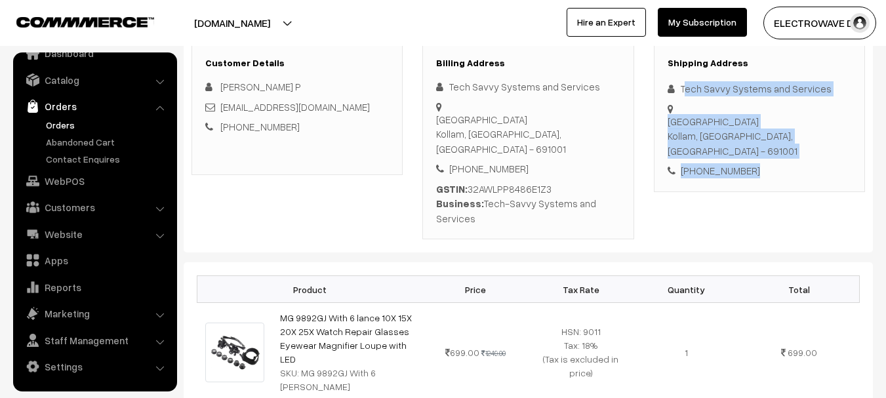
drag, startPoint x: 683, startPoint y: 83, endPoint x: 795, endPoint y: 199, distance: 160.5
click at [797, 203] on div "Shipping Address Tech Savvy Systems and Services First Floor, Neethoose Arcade,…" at bounding box center [759, 142] width 231 height 196
click at [775, 190] on div "Shipping Address Tech Savvy Systems and Services First Floor, Neethoose Arcade,…" at bounding box center [759, 118] width 211 height 148
copy div "Tech Savvy Systems and Services First Floor, Neethoose Arcade, Vadayattukotta R…"
drag, startPoint x: 680, startPoint y: 83, endPoint x: 795, endPoint y: 199, distance: 163.3
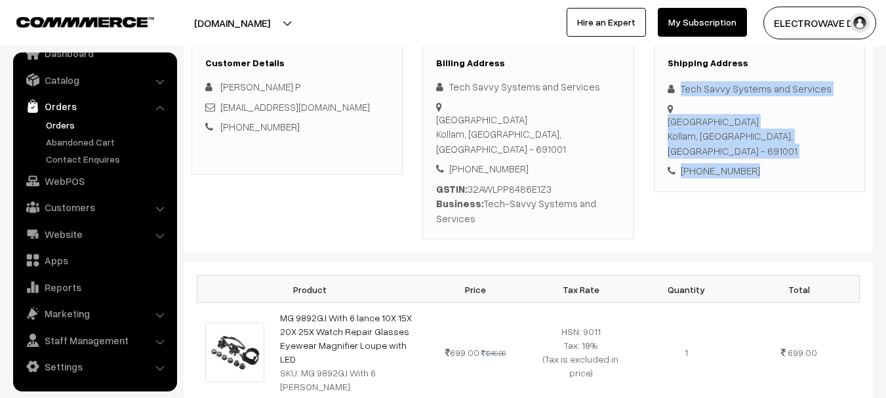
click at [795, 199] on div "Shipping Address Tech Savvy Systems and Services First Floor, Neethoose Arcade,…" at bounding box center [759, 142] width 231 height 196
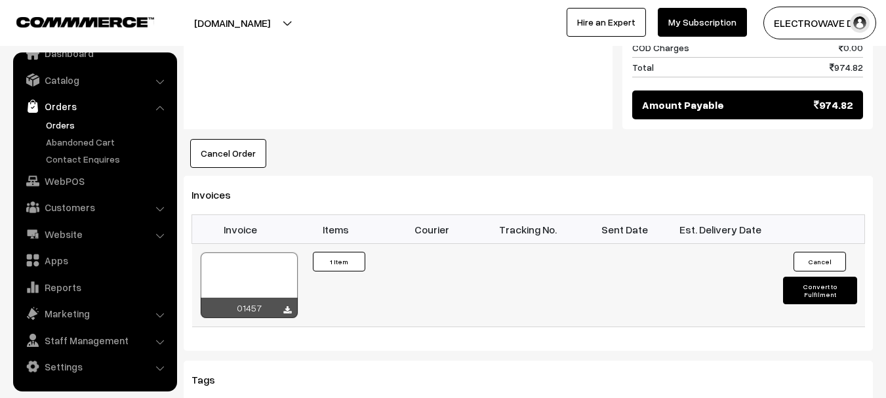
click at [818, 277] on button "Convert to Fulfilment" at bounding box center [820, 291] width 74 height 28
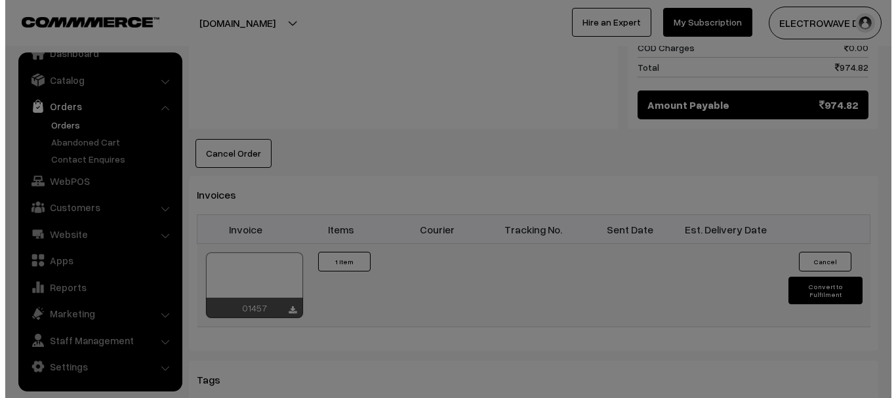
scroll to position [788, 0]
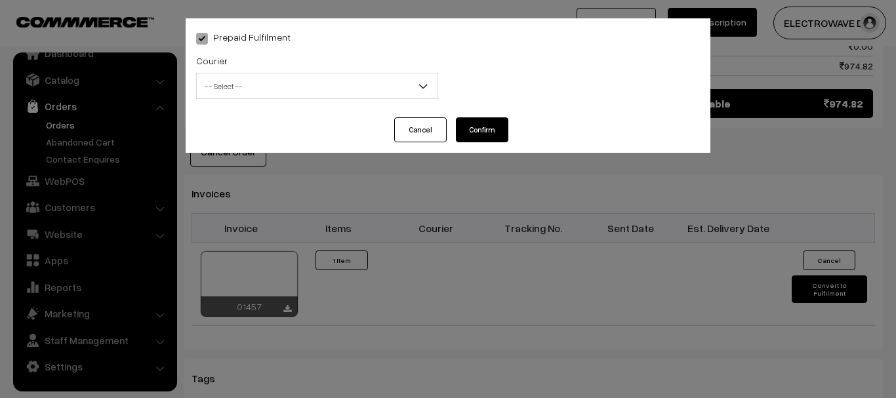
click at [265, 84] on span "-- Select --" at bounding box center [317, 86] width 241 height 23
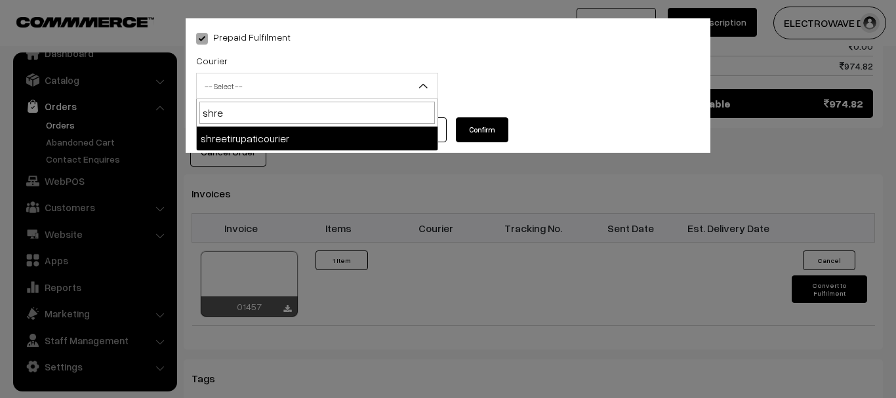
type input "shree"
select select "8"
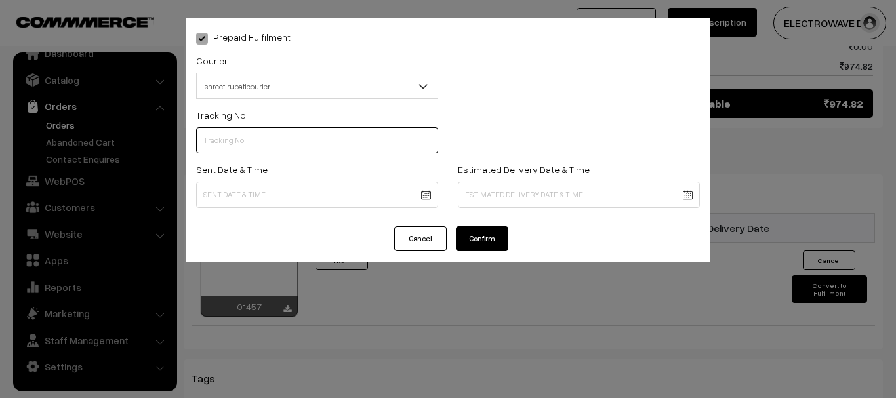
click at [284, 132] on input "text" at bounding box center [317, 140] width 242 height 26
type input "374800045813"
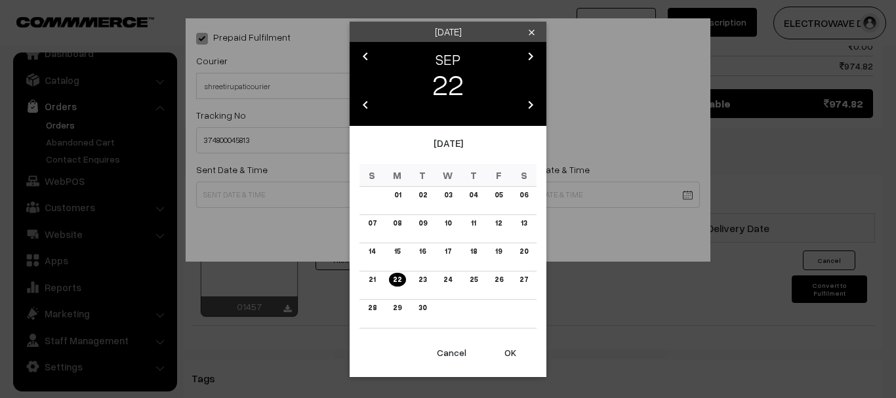
click at [503, 354] on button "OK" at bounding box center [510, 352] width 52 height 29
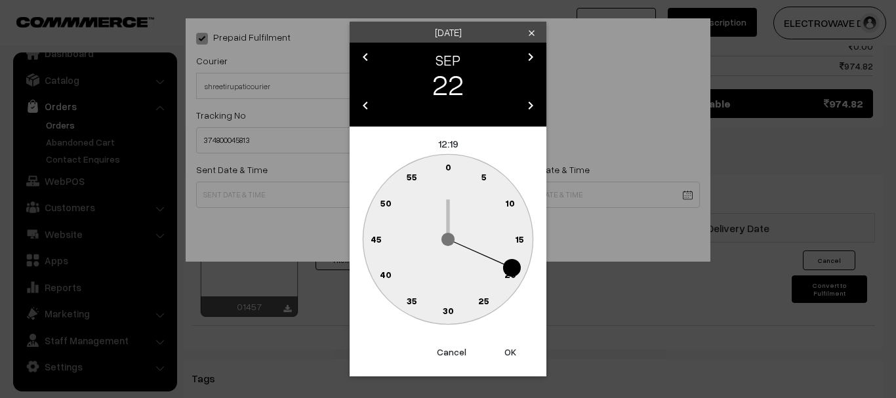
click at [502, 350] on button "OK" at bounding box center [510, 352] width 52 height 29
type input "22-09-2025 12:19"
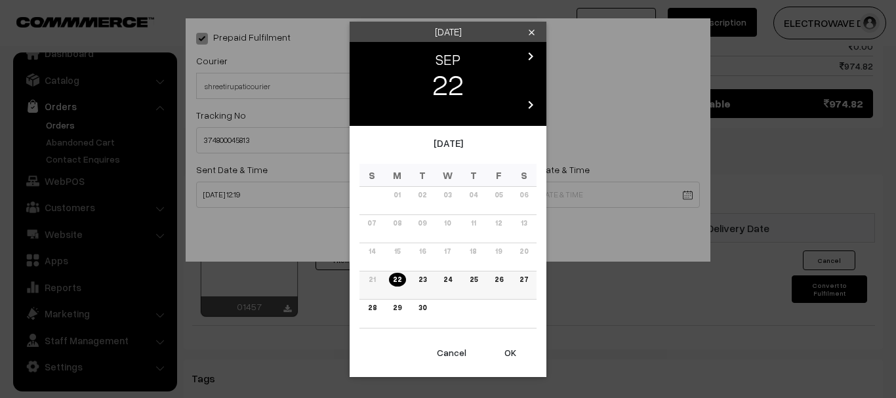
click at [450, 279] on link "24" at bounding box center [447, 280] width 16 height 14
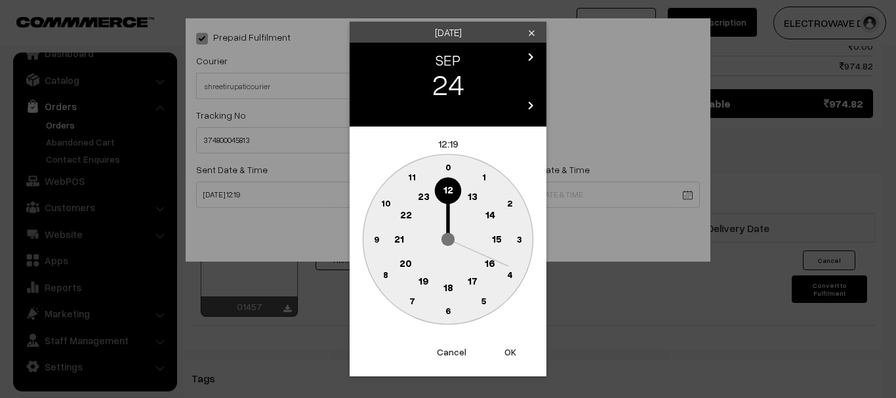
click at [520, 350] on button "OK" at bounding box center [510, 352] width 52 height 29
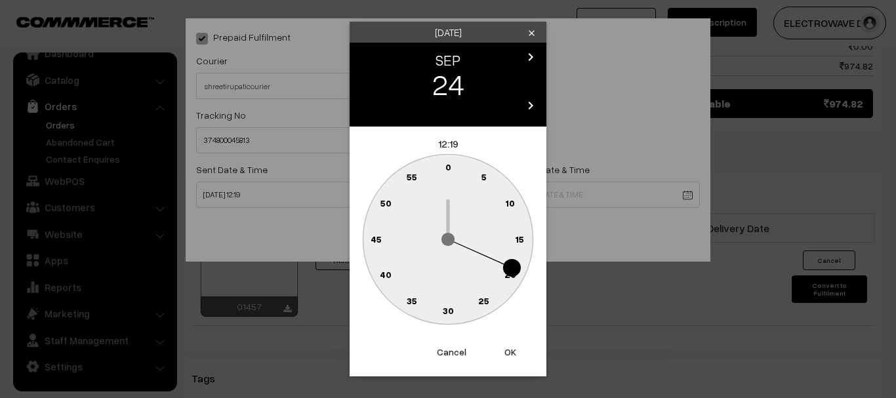
click at [520, 350] on button "OK" at bounding box center [510, 352] width 52 height 29
type input "24-09-2025 12:19"
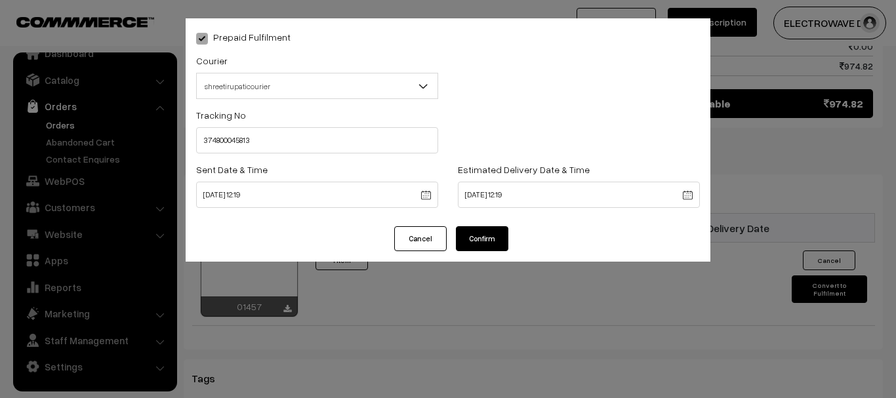
click at [495, 243] on button "Confirm" at bounding box center [482, 238] width 52 height 25
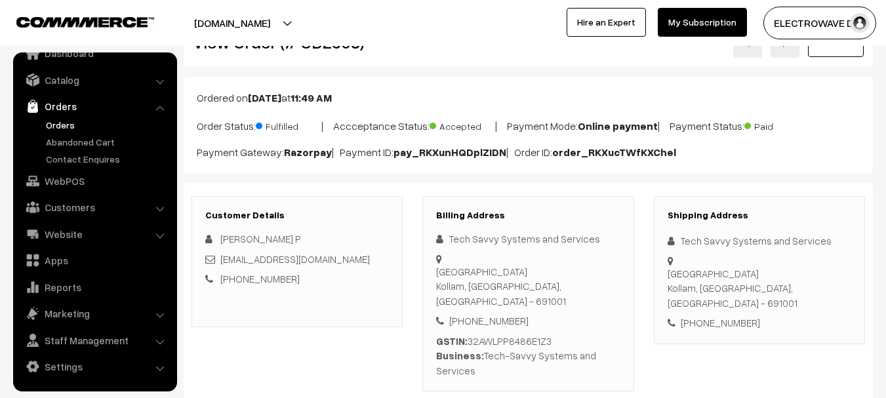
scroll to position [1, 0]
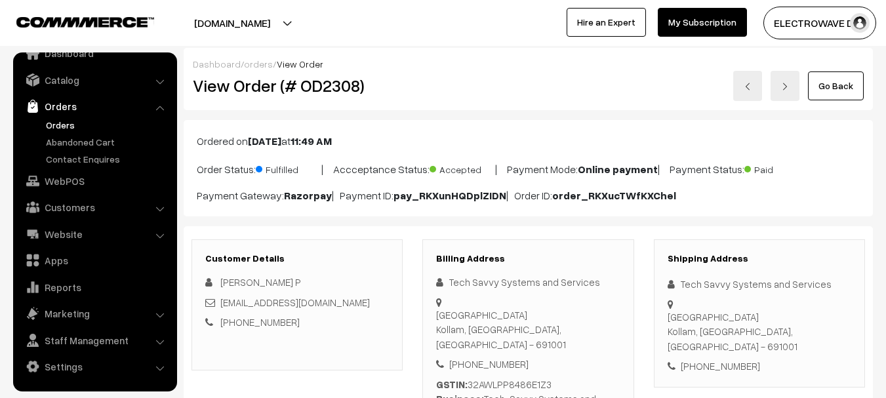
click at [72, 125] on link "Orders" at bounding box center [108, 125] width 130 height 14
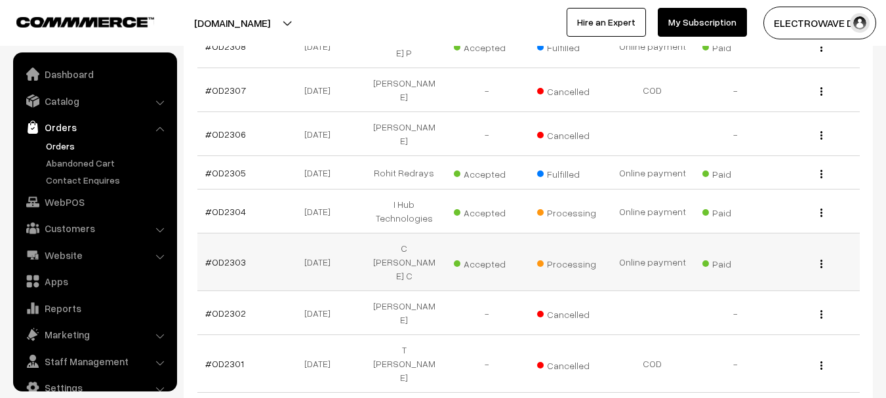
scroll to position [21, 0]
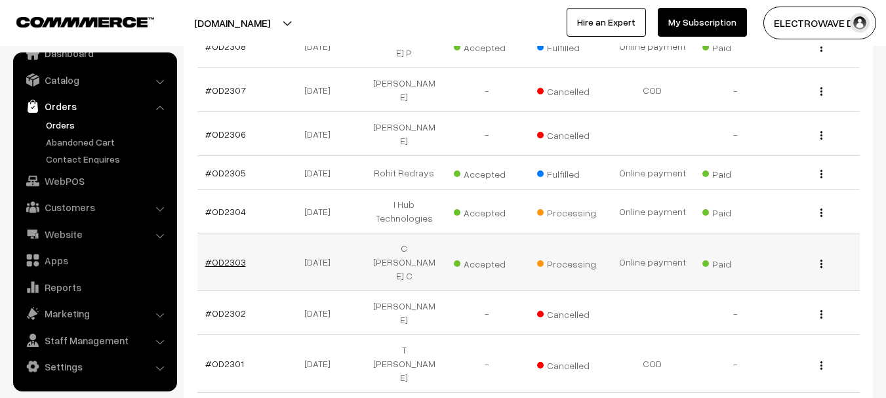
click at [222, 256] on link "#OD2303" at bounding box center [225, 261] width 41 height 11
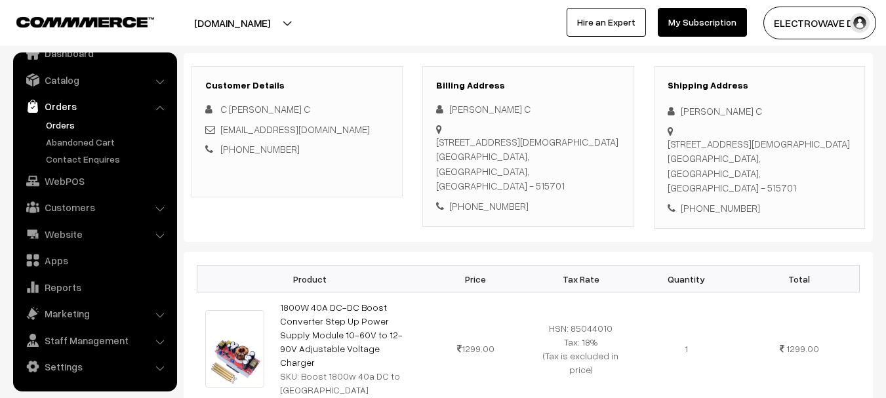
scroll to position [66, 0]
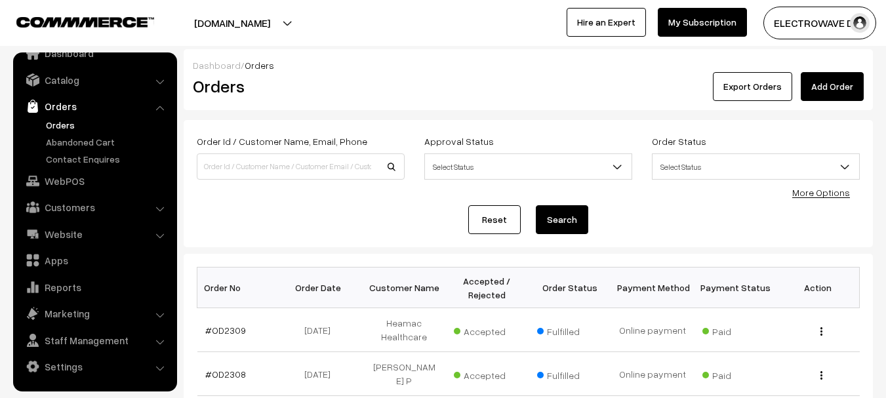
click at [268, 23] on button "[DOMAIN_NAME]" at bounding box center [232, 23] width 168 height 33
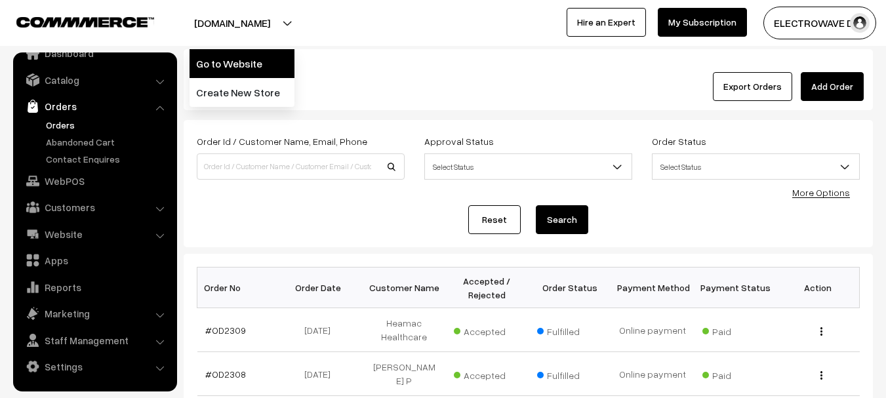
click at [242, 62] on link "Go to Website" at bounding box center [242, 63] width 105 height 29
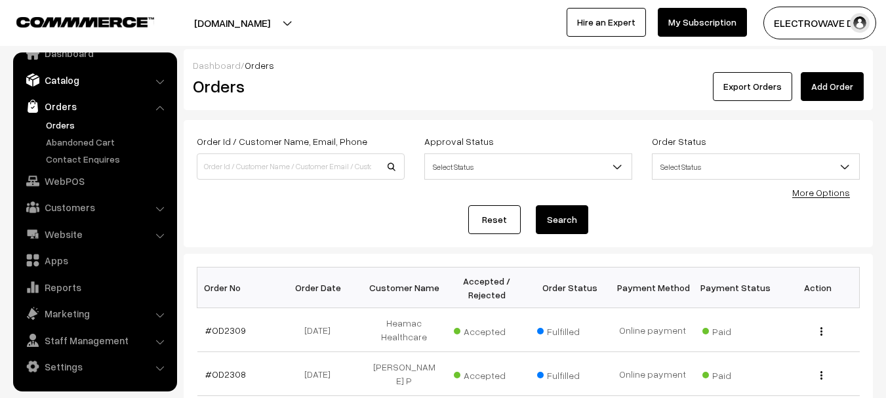
click at [70, 87] on link "Catalog" at bounding box center [94, 80] width 156 height 24
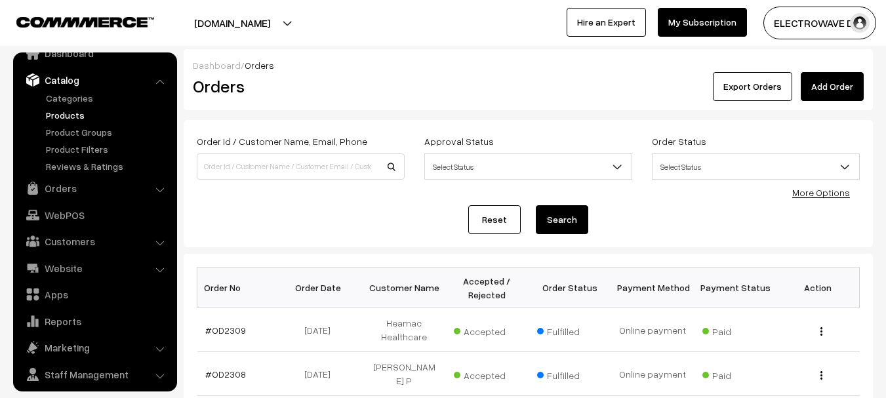
click at [58, 112] on link "Products" at bounding box center [108, 115] width 130 height 14
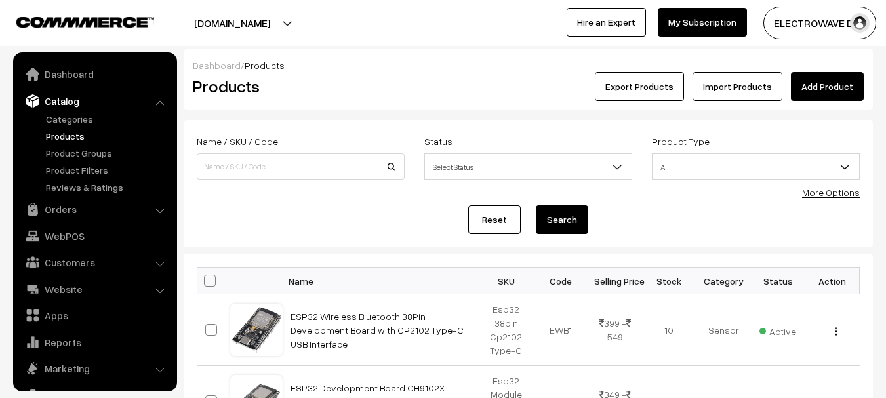
scroll to position [37, 0]
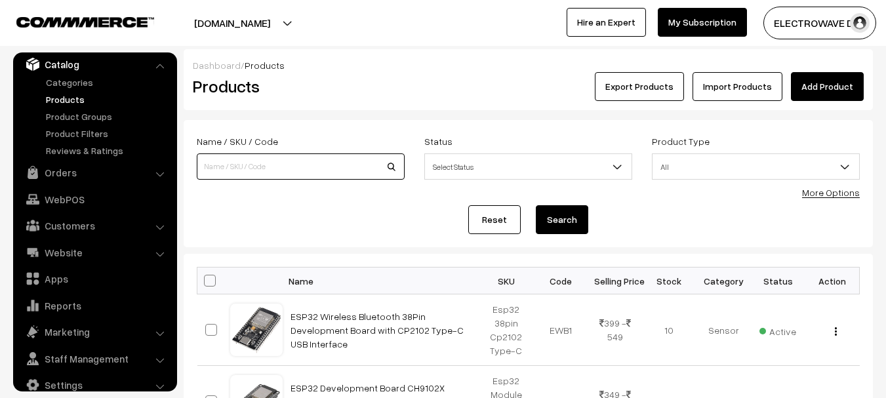
click at [260, 161] on input at bounding box center [301, 166] width 208 height 26
type input "ZT11"
click at [536, 205] on button "Search" at bounding box center [562, 219] width 52 height 29
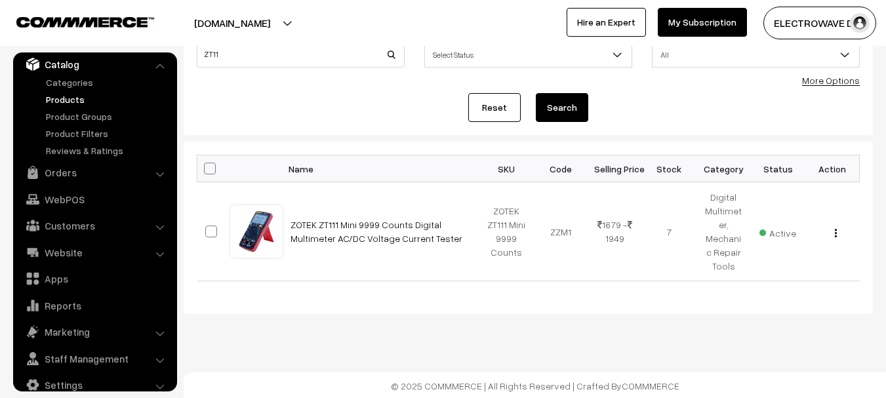
scroll to position [113, 0]
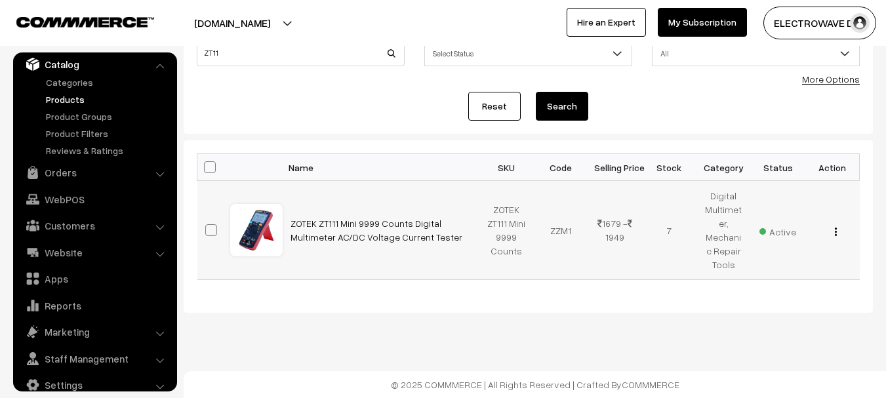
click at [837, 234] on button "button" at bounding box center [835, 231] width 3 height 10
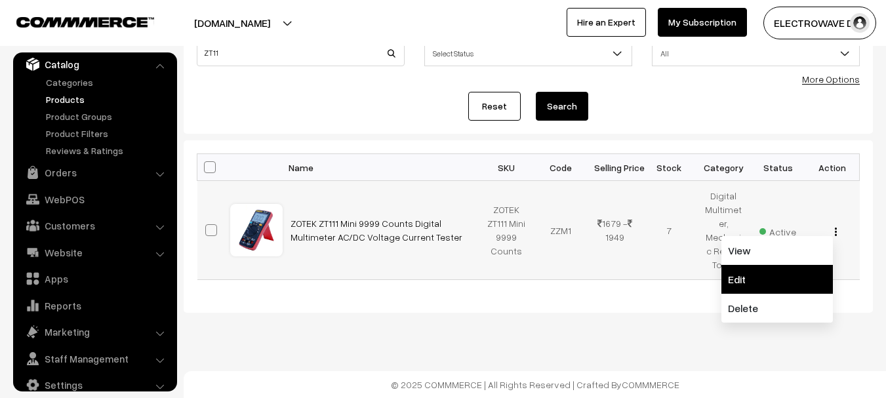
click at [749, 270] on link "Edit" at bounding box center [778, 279] width 112 height 29
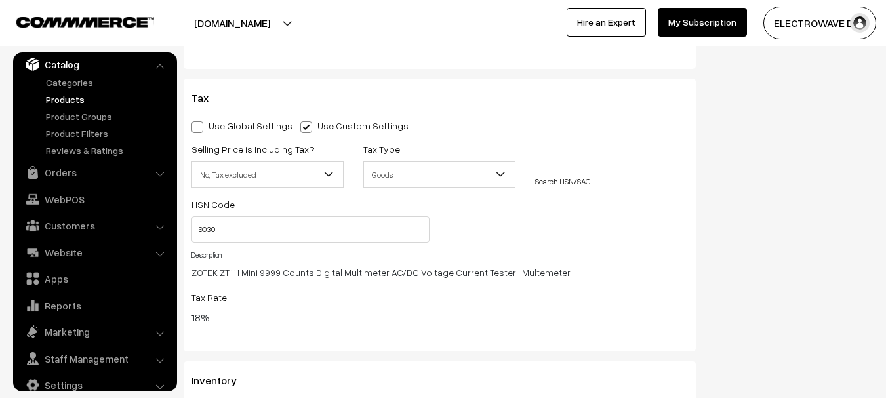
scroll to position [1861, 0]
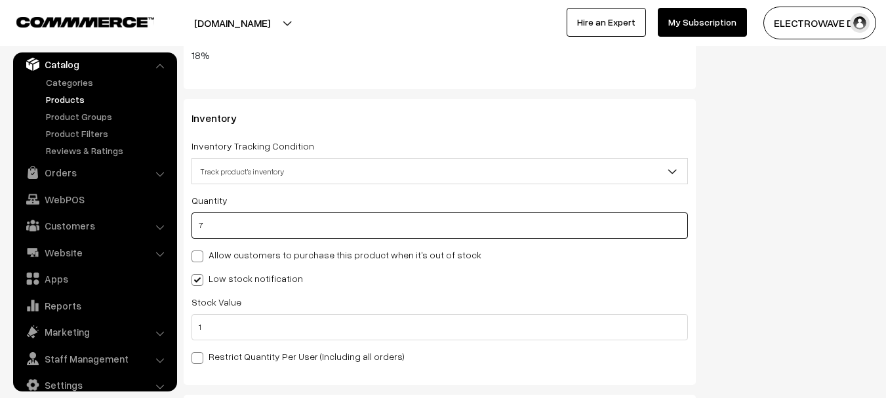
drag, startPoint x: 268, startPoint y: 220, endPoint x: 190, endPoint y: 226, distance: 79.0
click at [214, 220] on input "7" at bounding box center [440, 226] width 497 height 26
drag, startPoint x: 190, startPoint y: 226, endPoint x: 178, endPoint y: 232, distance: 12.9
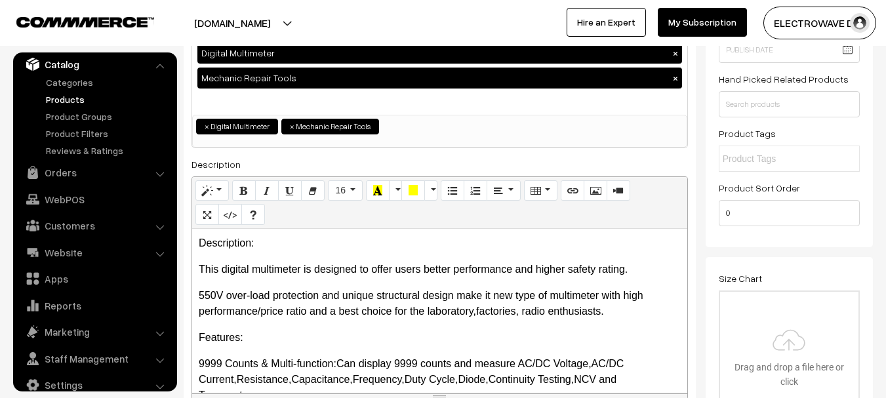
scroll to position [0, 0]
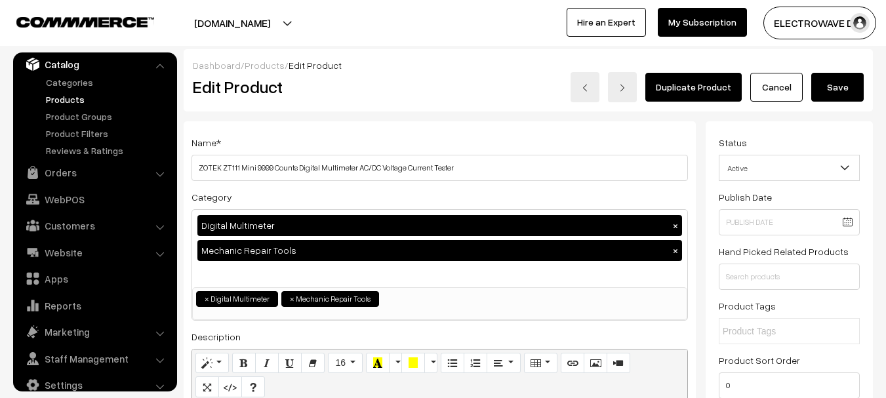
type input "0"
click at [825, 86] on button "Save" at bounding box center [837, 87] width 52 height 29
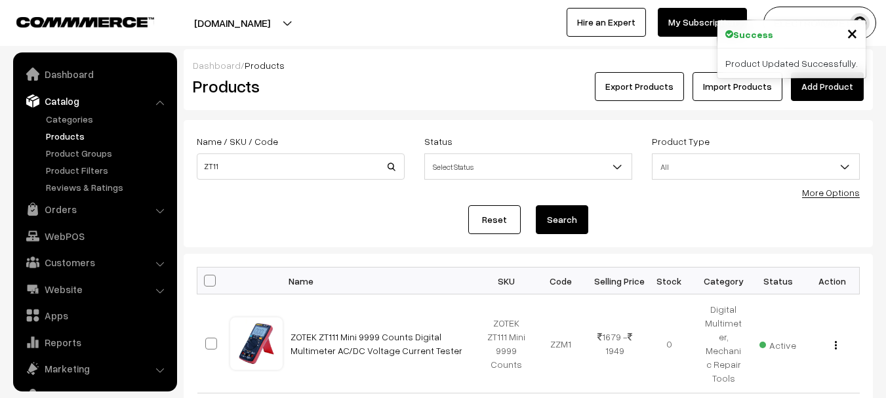
scroll to position [37, 0]
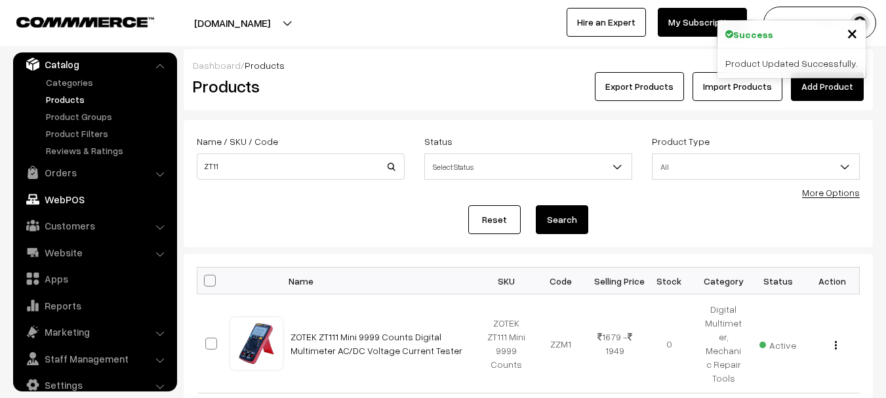
click at [44, 179] on link "Orders" at bounding box center [94, 173] width 156 height 24
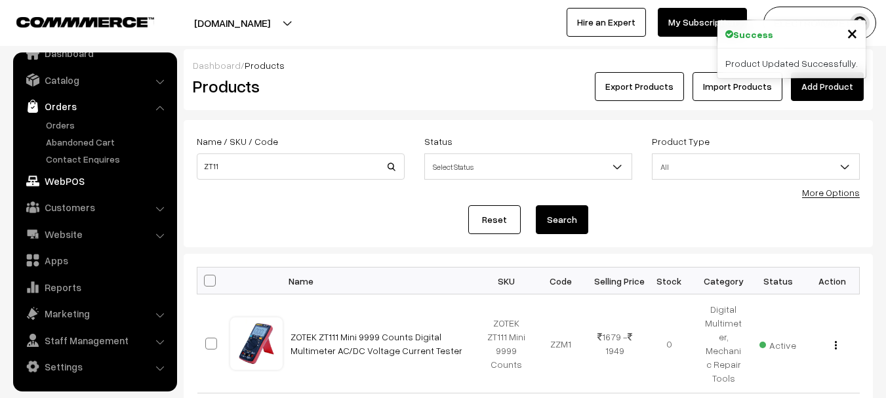
scroll to position [21, 0]
click at [69, 127] on link "Orders" at bounding box center [108, 125] width 130 height 14
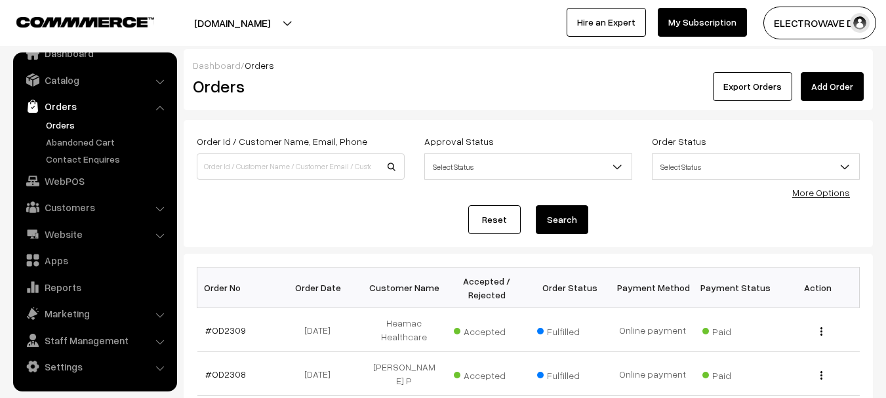
click at [57, 124] on link "Orders" at bounding box center [108, 125] width 130 height 14
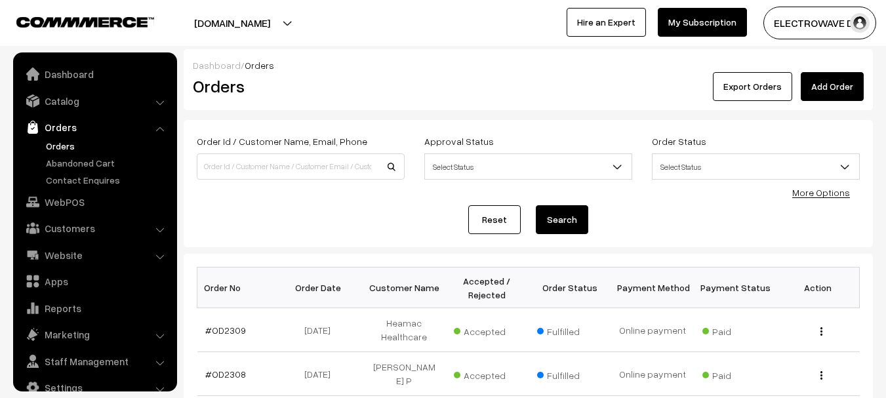
scroll to position [21, 0]
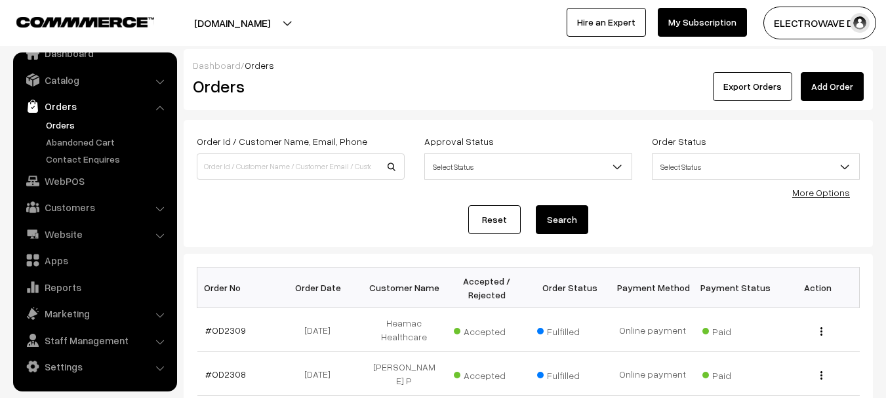
click at [56, 124] on link "Orders" at bounding box center [108, 125] width 130 height 14
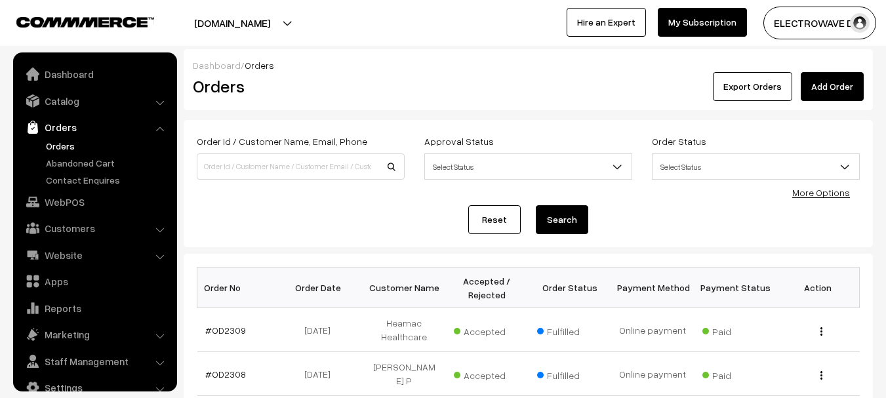
scroll to position [21, 0]
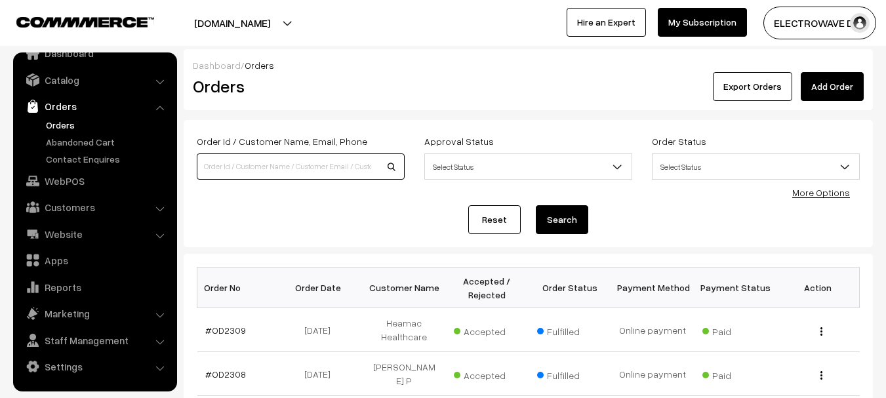
click at [318, 154] on input at bounding box center [301, 166] width 208 height 26
type input "OD2219"
click at [536, 205] on button "Search" at bounding box center [562, 219] width 52 height 29
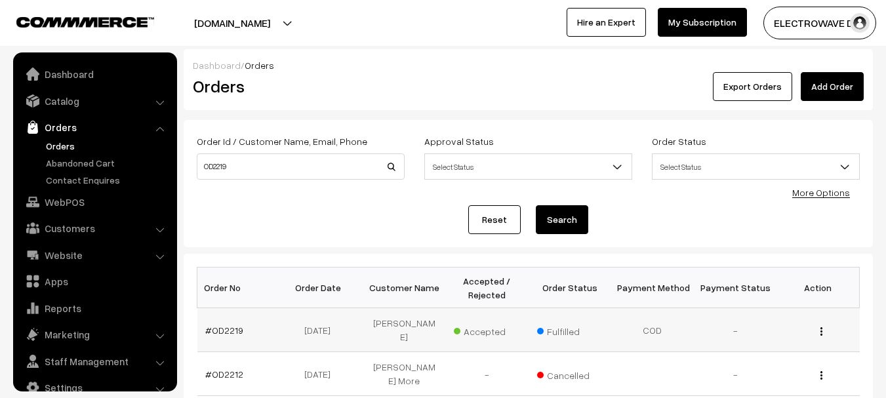
scroll to position [21, 0]
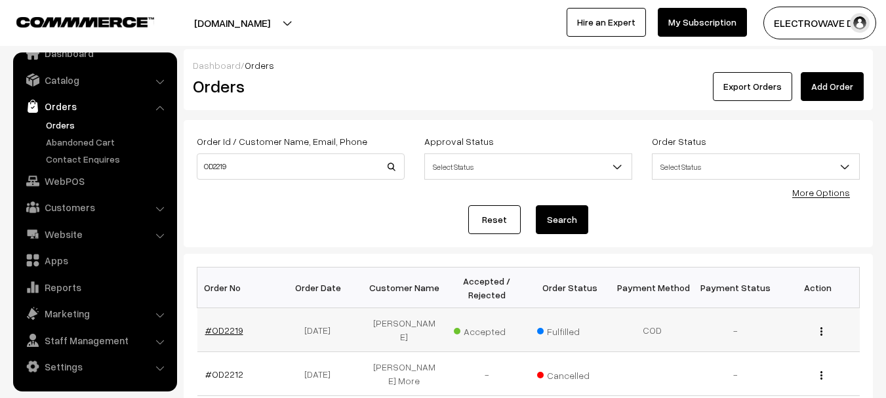
click at [230, 327] on link "#OD2219" at bounding box center [224, 330] width 38 height 11
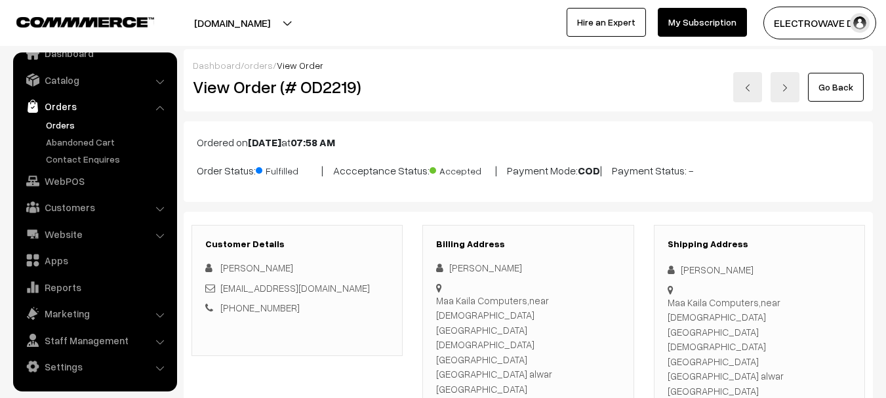
copy div "9413730954"
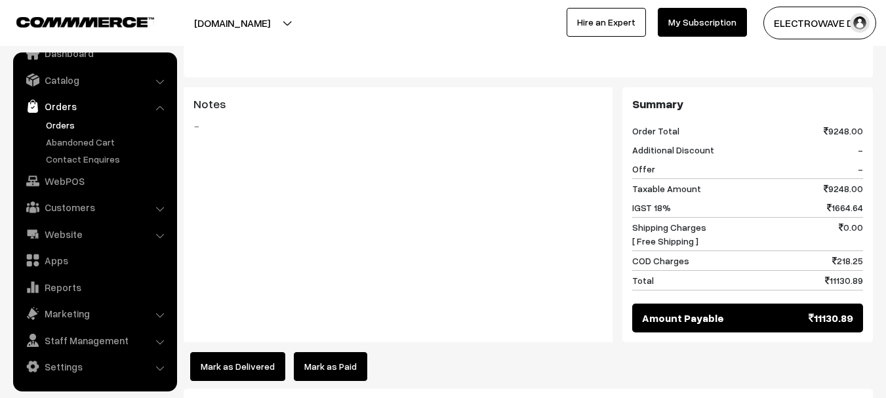
scroll to position [853, 0]
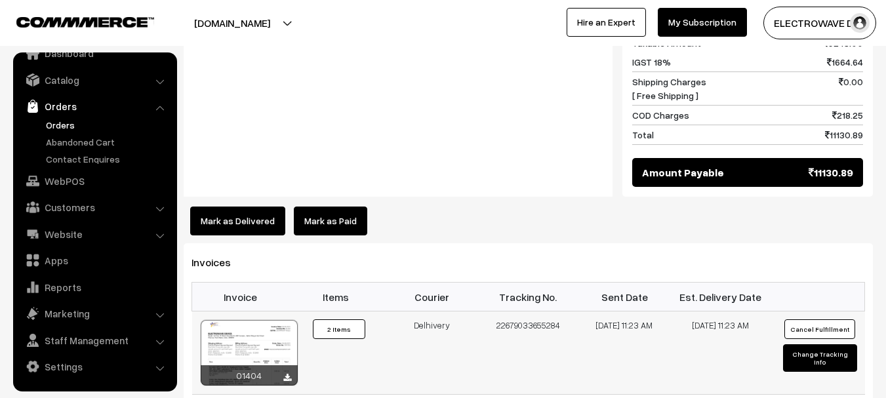
click at [807, 319] on button "Cancel Fulfillment" at bounding box center [819, 329] width 71 height 20
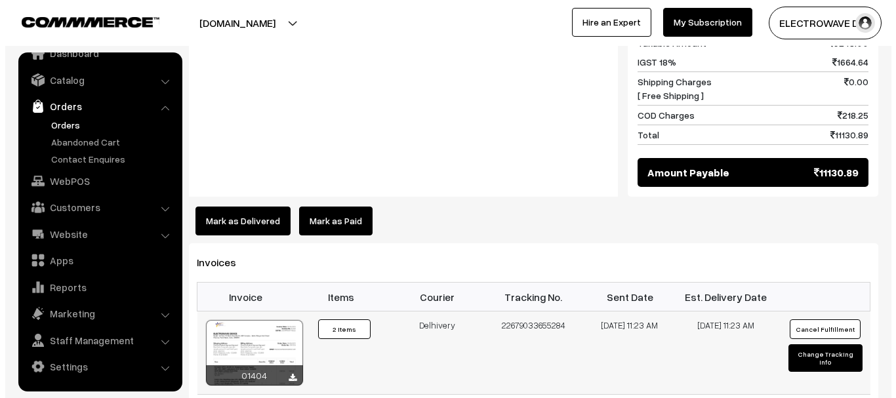
scroll to position [839, 0]
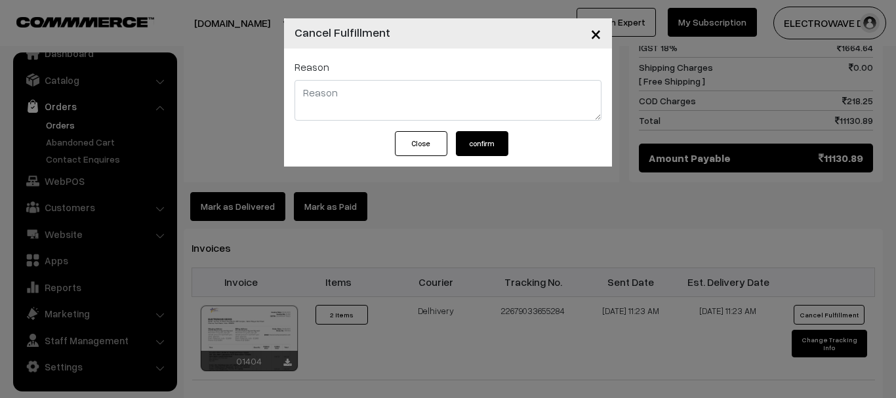
click at [415, 98] on textarea at bounding box center [448, 100] width 307 height 41
type textarea "TL611 RETURN RECEEIVE D"
click at [490, 153] on button "confirm" at bounding box center [482, 143] width 52 height 25
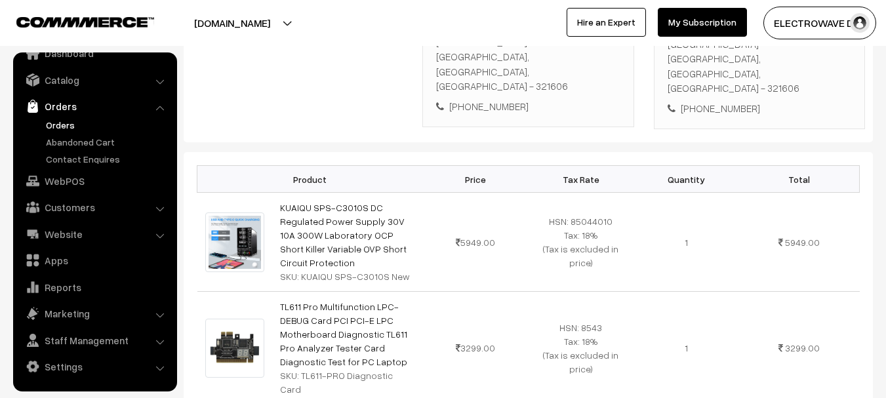
scroll to position [328, 0]
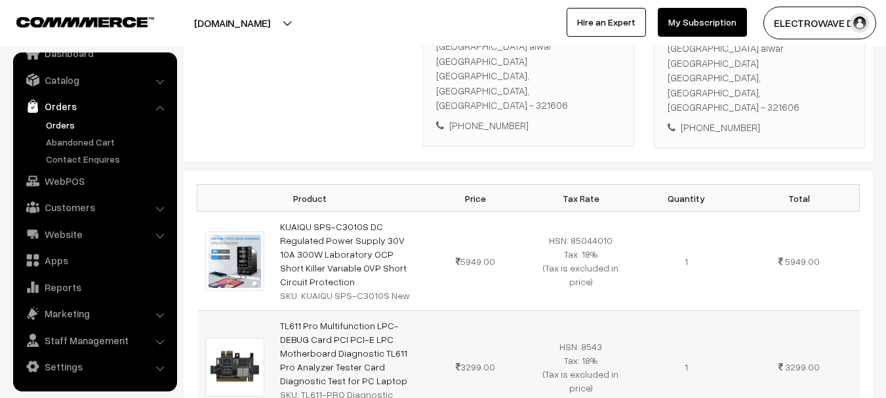
click at [468, 361] on span "3299.00" at bounding box center [475, 366] width 39 height 11
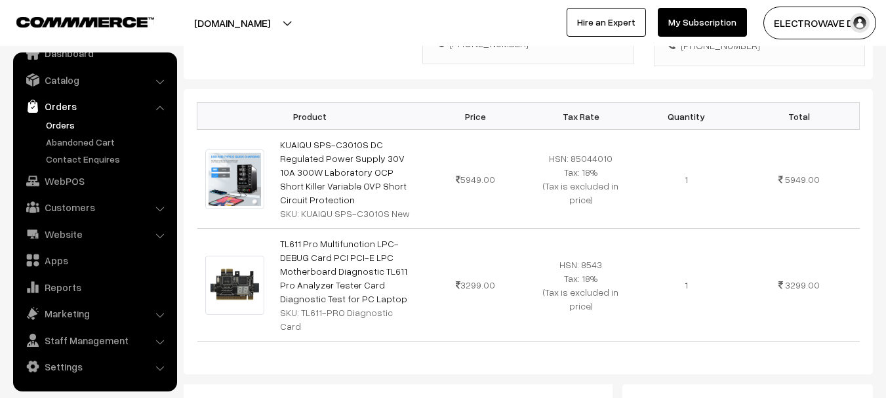
scroll to position [525, 0]
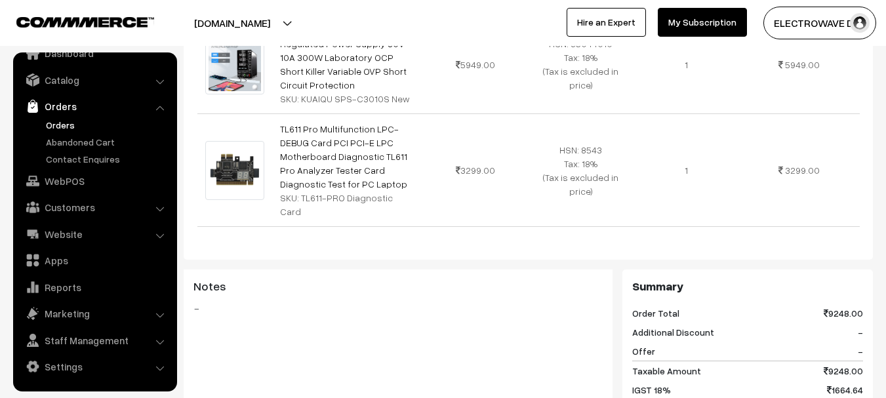
click at [51, 120] on link "Orders" at bounding box center [108, 125] width 130 height 14
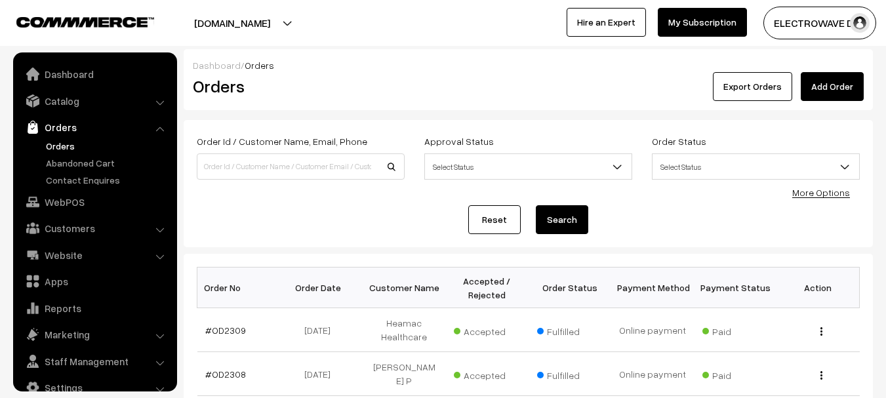
scroll to position [21, 0]
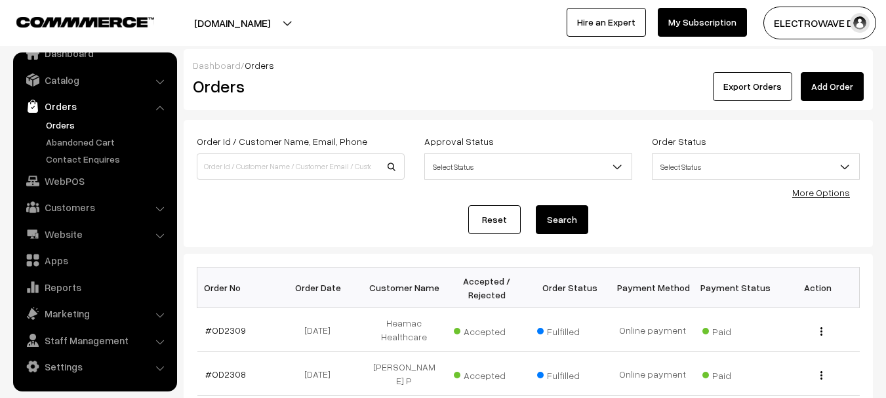
click at [64, 127] on link "Orders" at bounding box center [108, 125] width 130 height 14
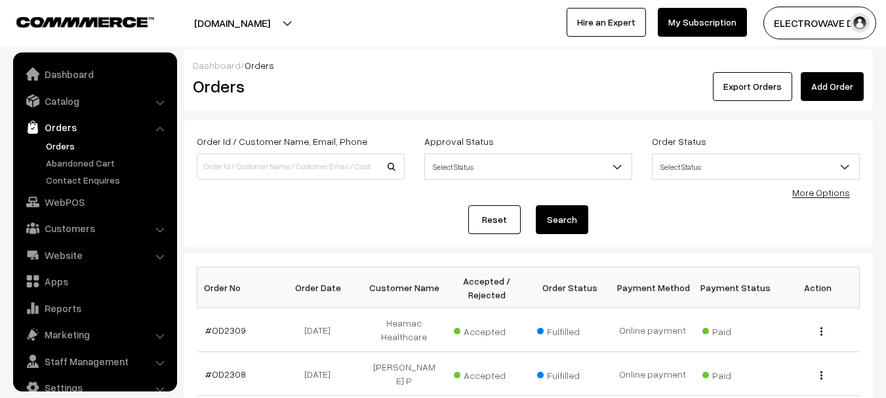
scroll to position [21, 0]
